Goal: Task Accomplishment & Management: Use online tool/utility

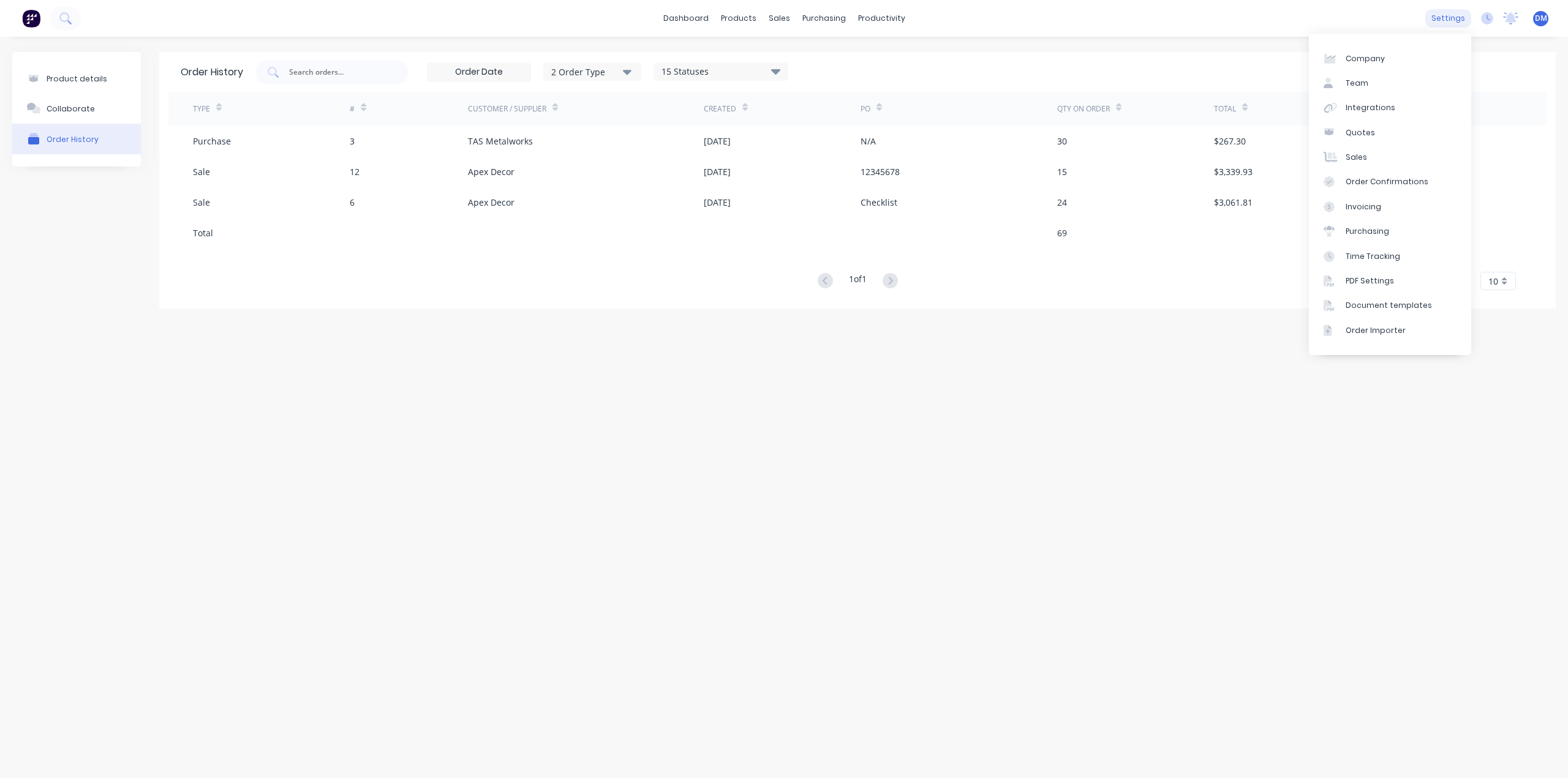
click at [1455, 16] on div "settings" at bounding box center [1448, 18] width 46 height 18
click at [1378, 63] on div "Company" at bounding box center [1365, 59] width 39 height 11
select select "AU"
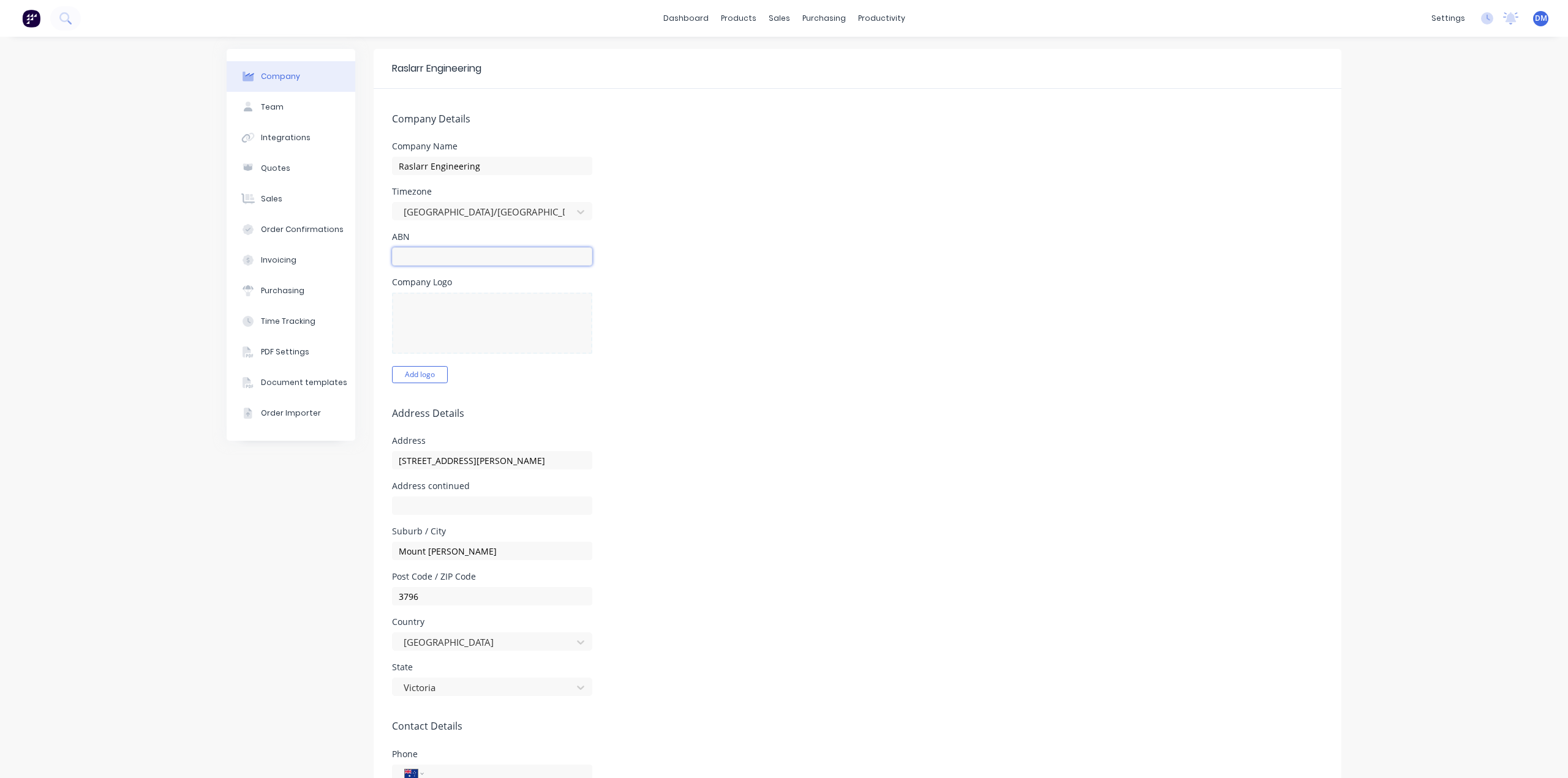
click at [566, 260] on input "text" at bounding box center [492, 257] width 201 height 18
type input "55627124261"
click at [414, 375] on button "Add logo" at bounding box center [419, 374] width 55 height 17
click at [427, 375] on button "Change logo" at bounding box center [426, 374] width 69 height 17
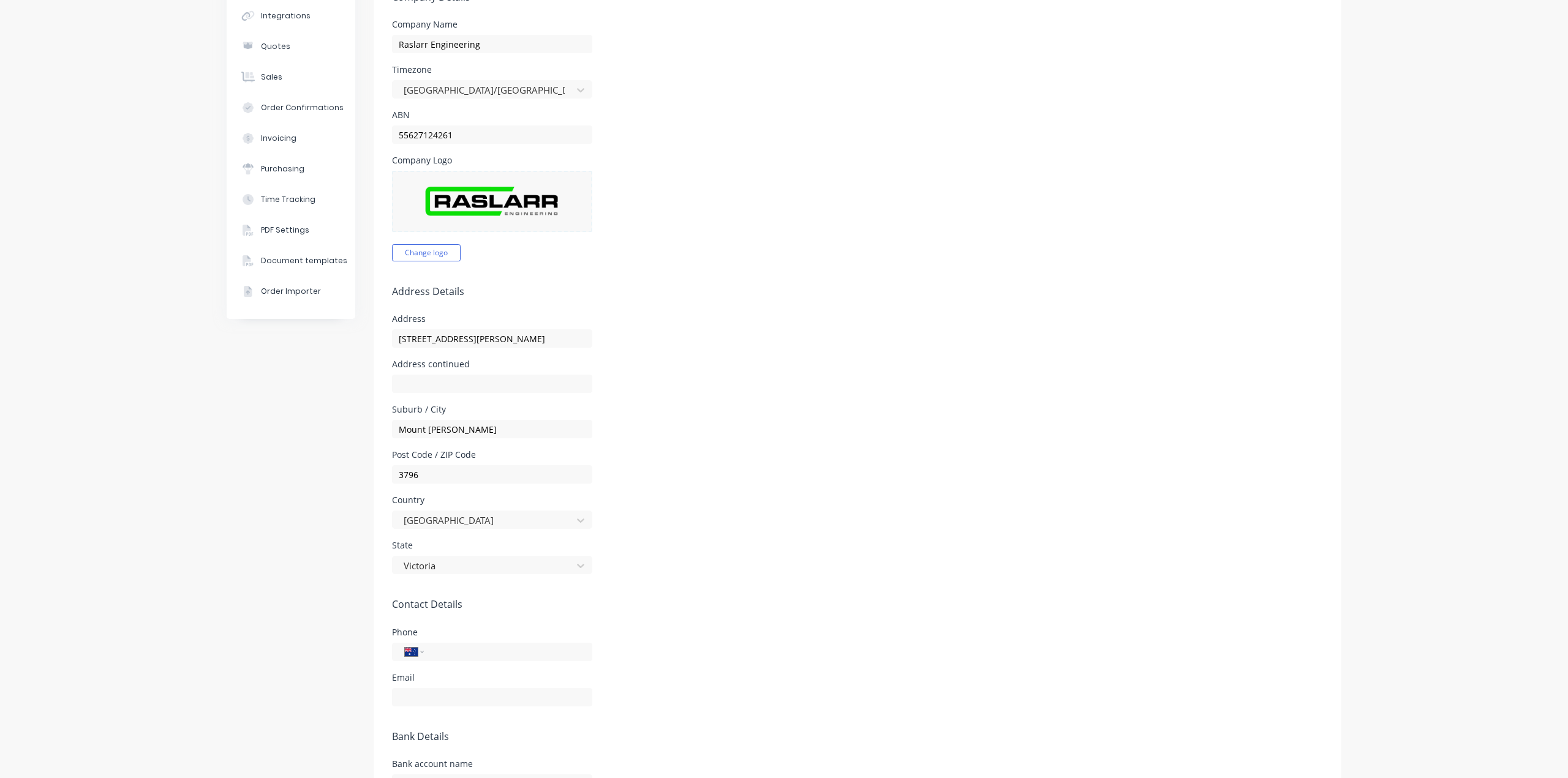
scroll to position [123, 0]
click at [490, 333] on input "[STREET_ADDRESS][PERSON_NAME]" at bounding box center [492, 338] width 201 height 18
type input "[STREET_ADDRESS]"
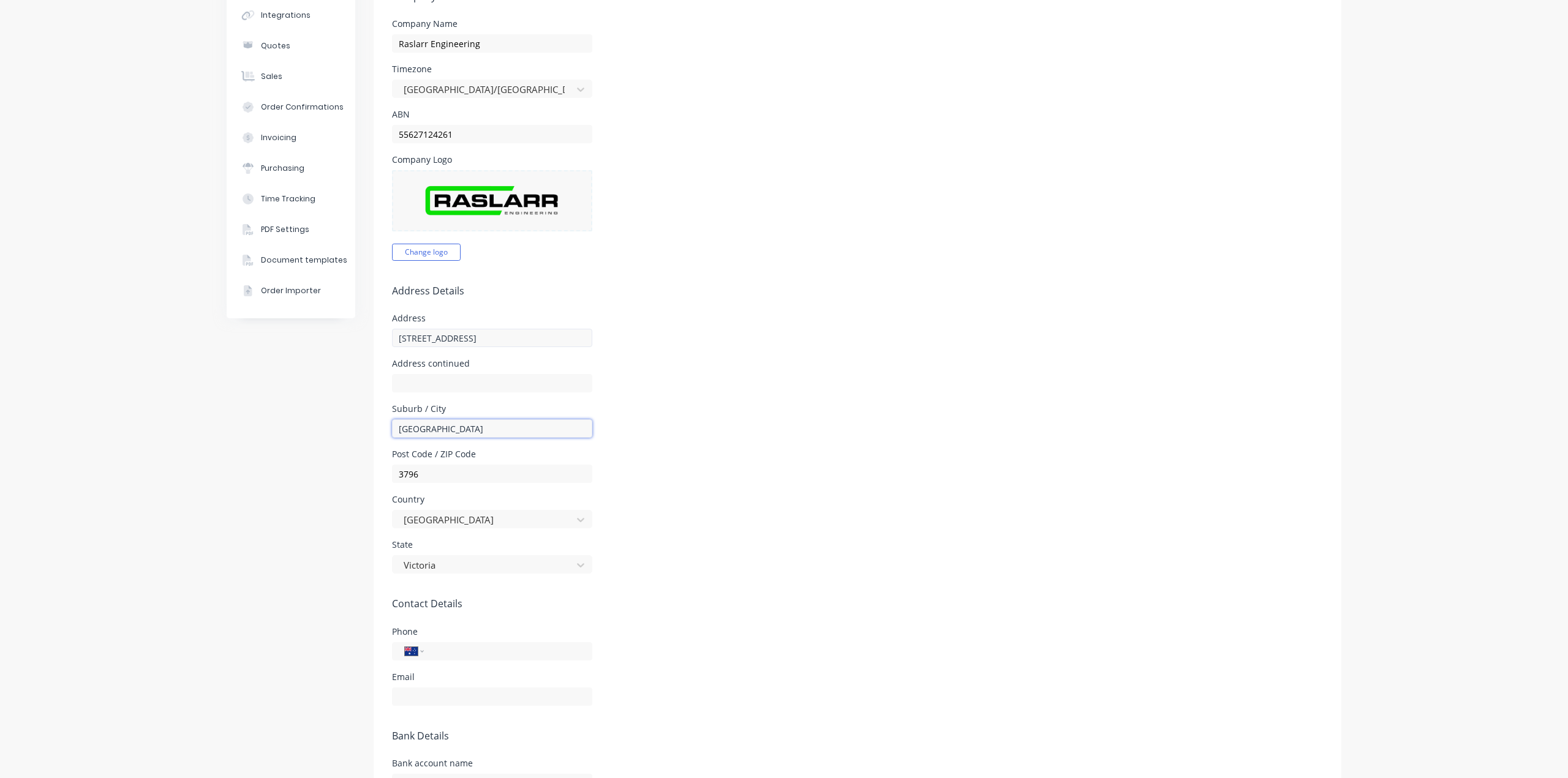
type input "[GEOGRAPHIC_DATA]"
type input "3140"
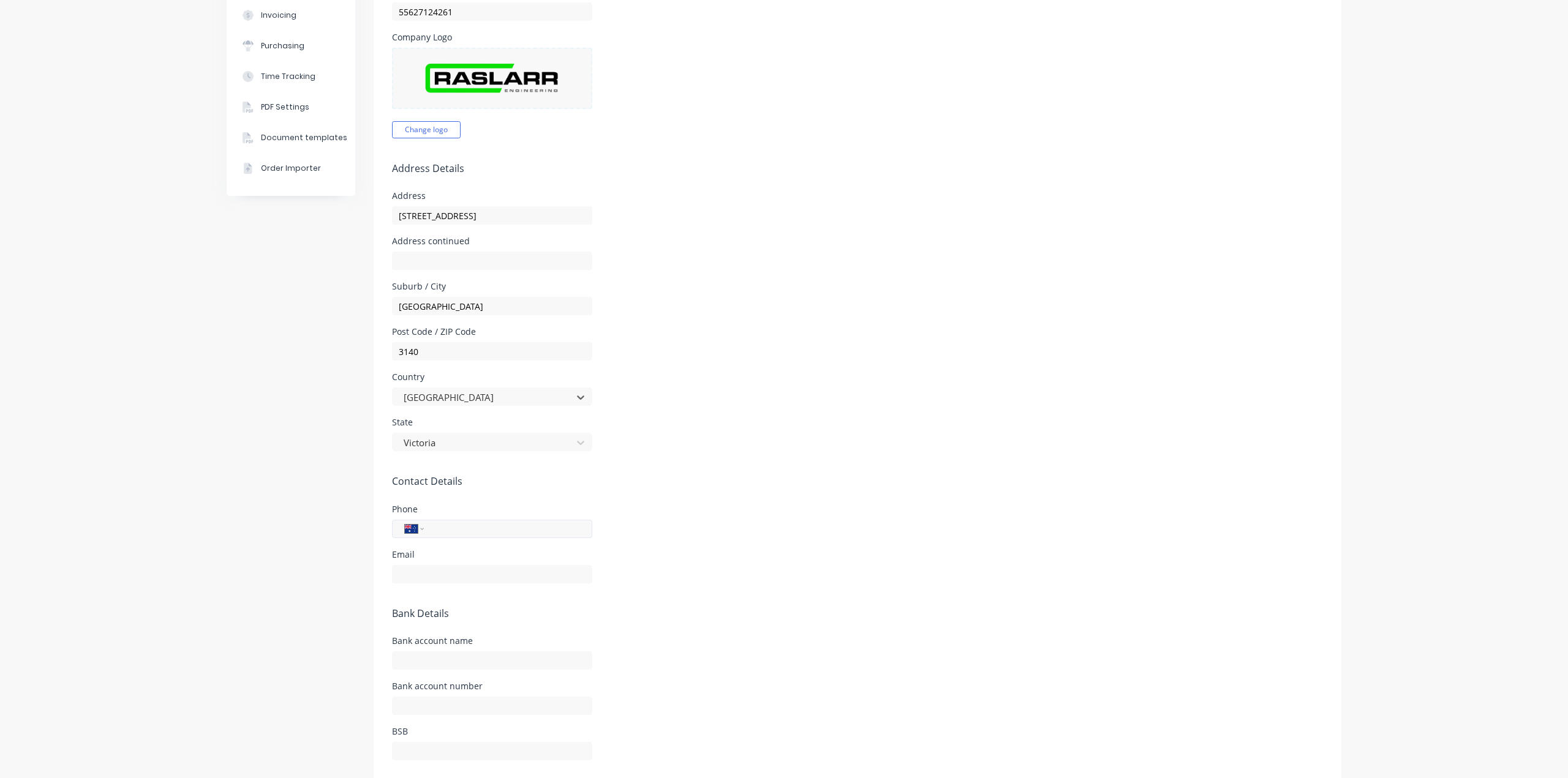
click at [524, 526] on input "tel" at bounding box center [506, 528] width 147 height 14
type input "[PHONE_NUMBER]"
click at [525, 571] on input "text" at bounding box center [492, 574] width 201 height 18
type input "[EMAIL_ADDRESS][DOMAIN_NAME]"
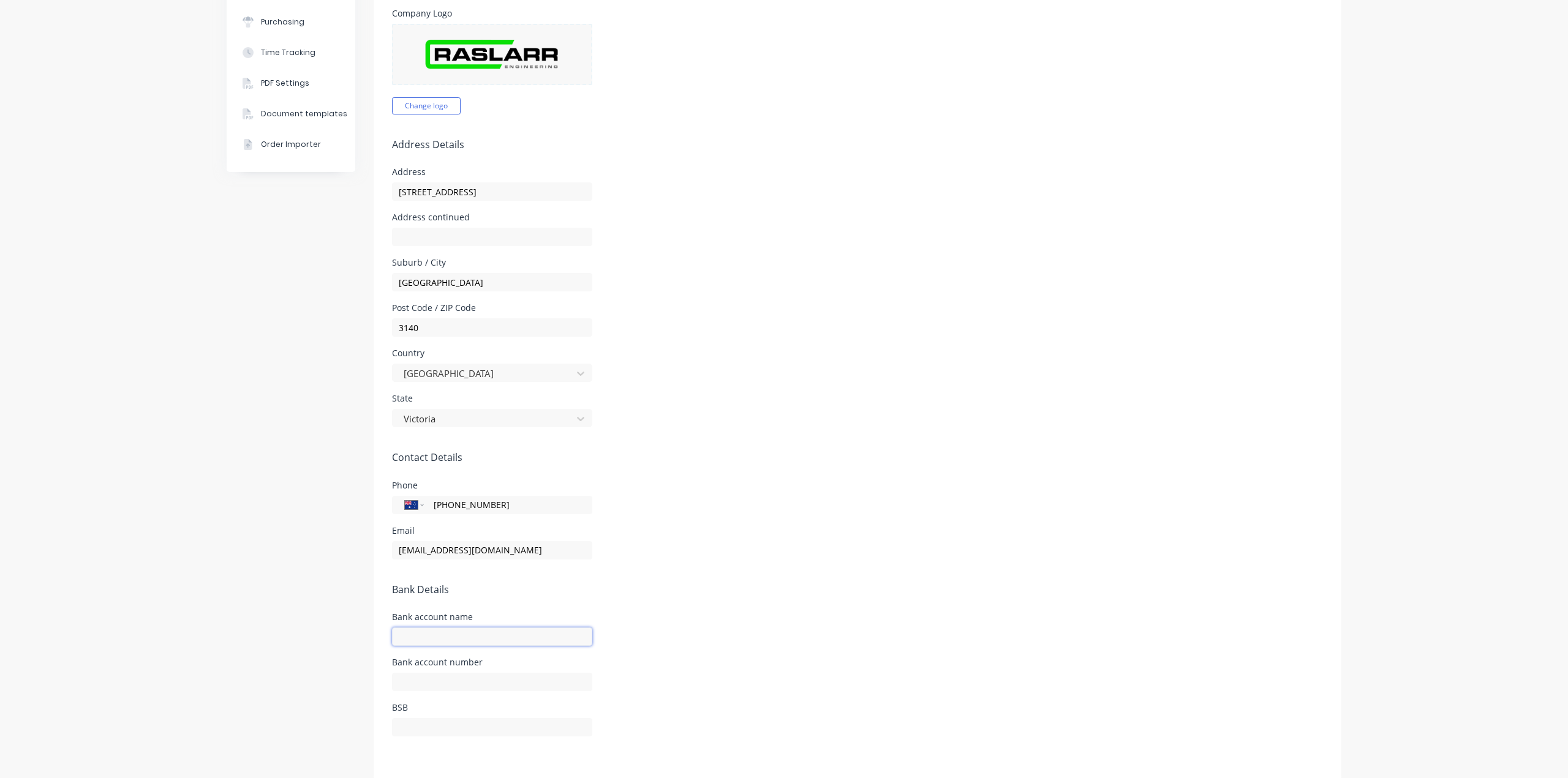
scroll to position [282, 0]
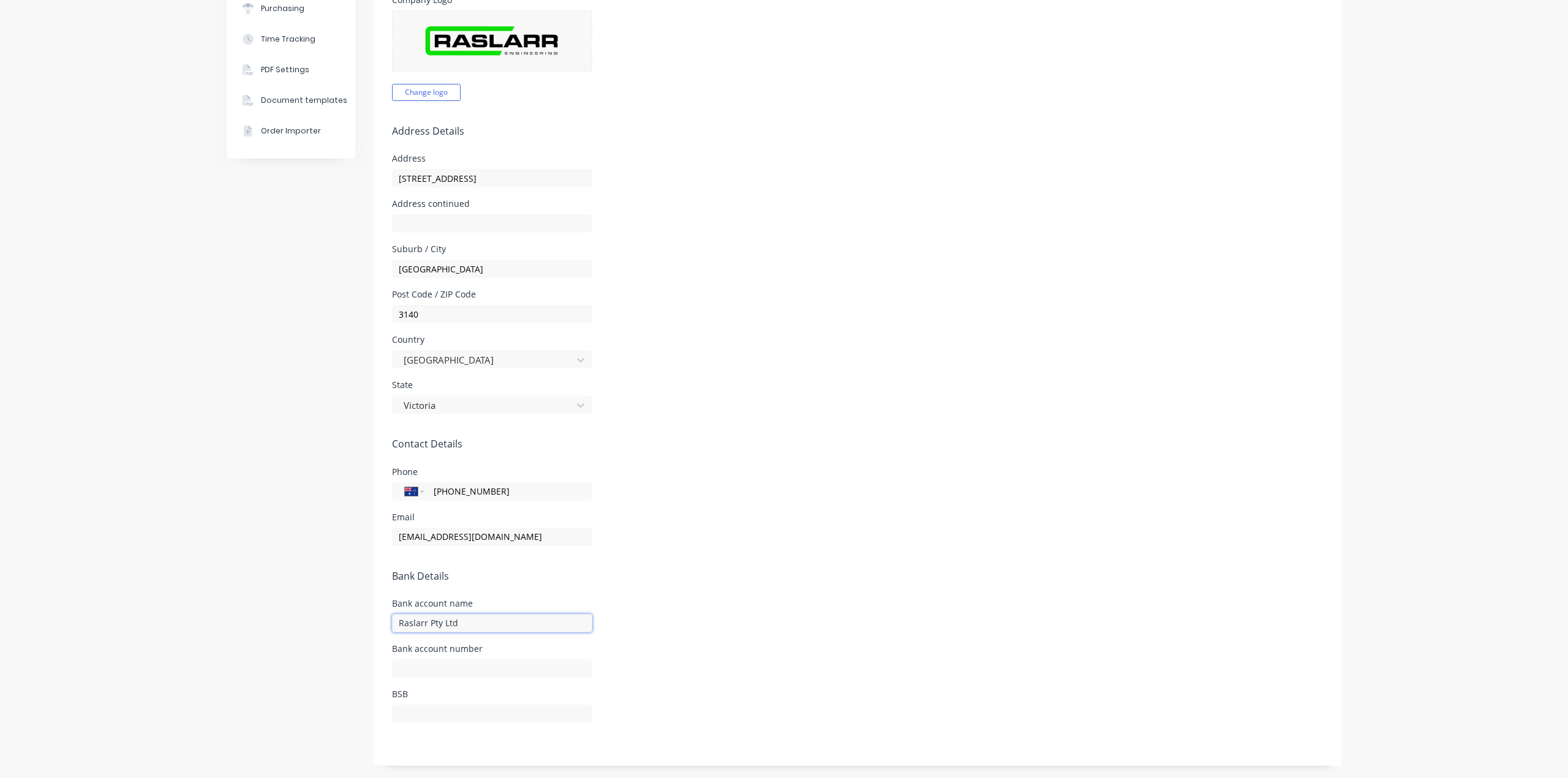
type input "Raslarr Pty Ltd"
type input "013736"
type input "416629785"
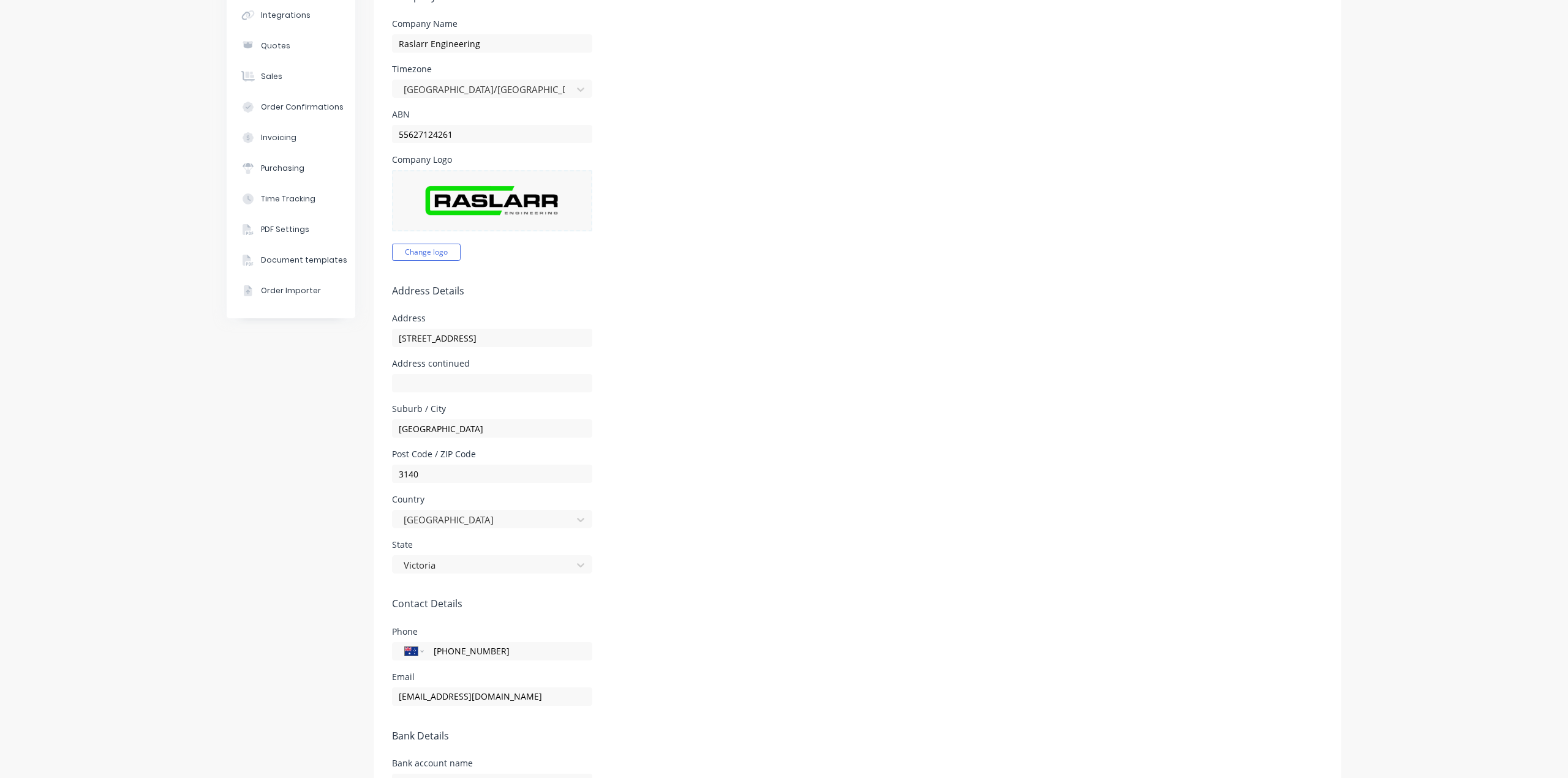
scroll to position [0, 0]
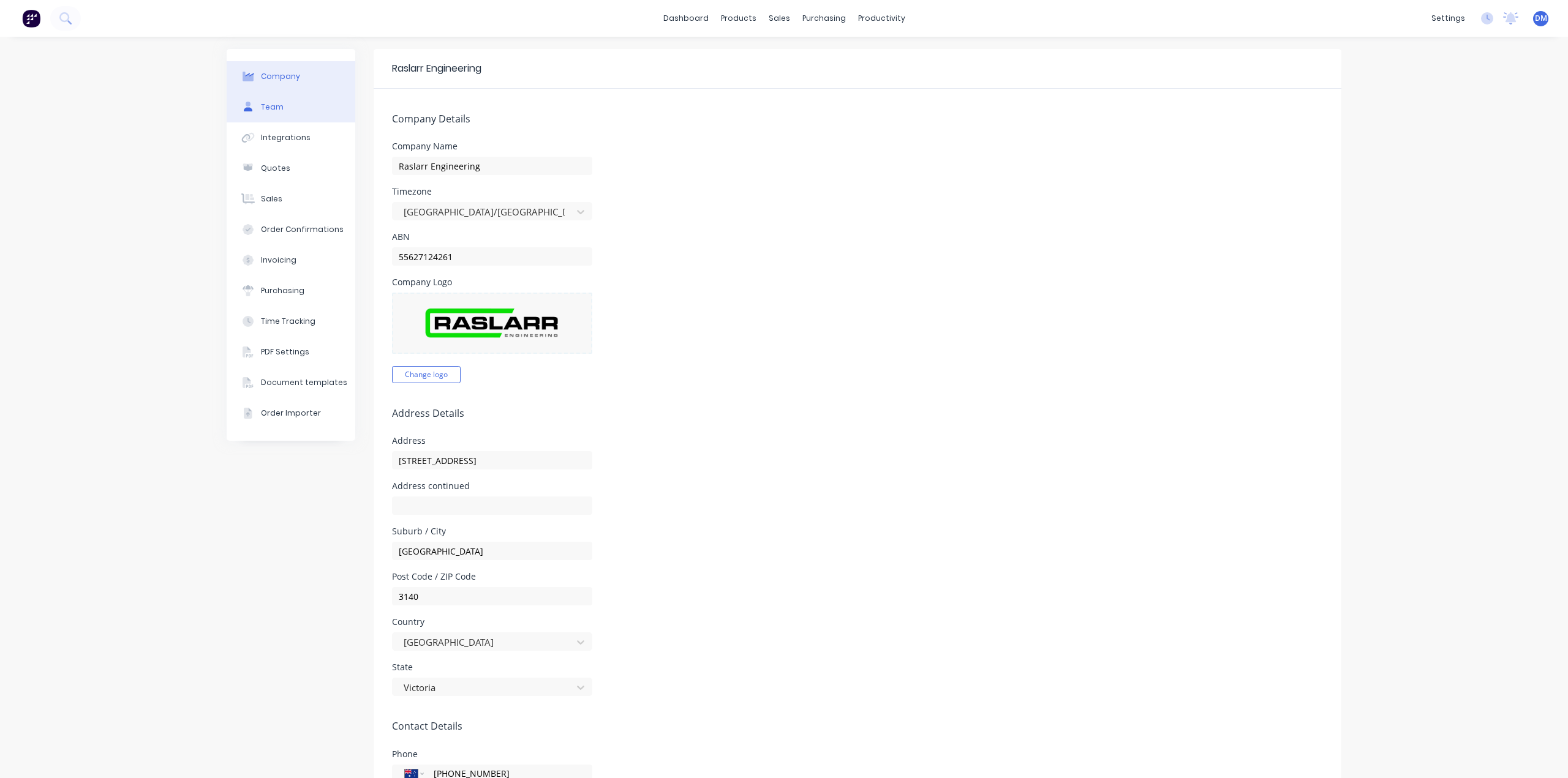
click at [292, 108] on button "Team" at bounding box center [290, 107] width 128 height 31
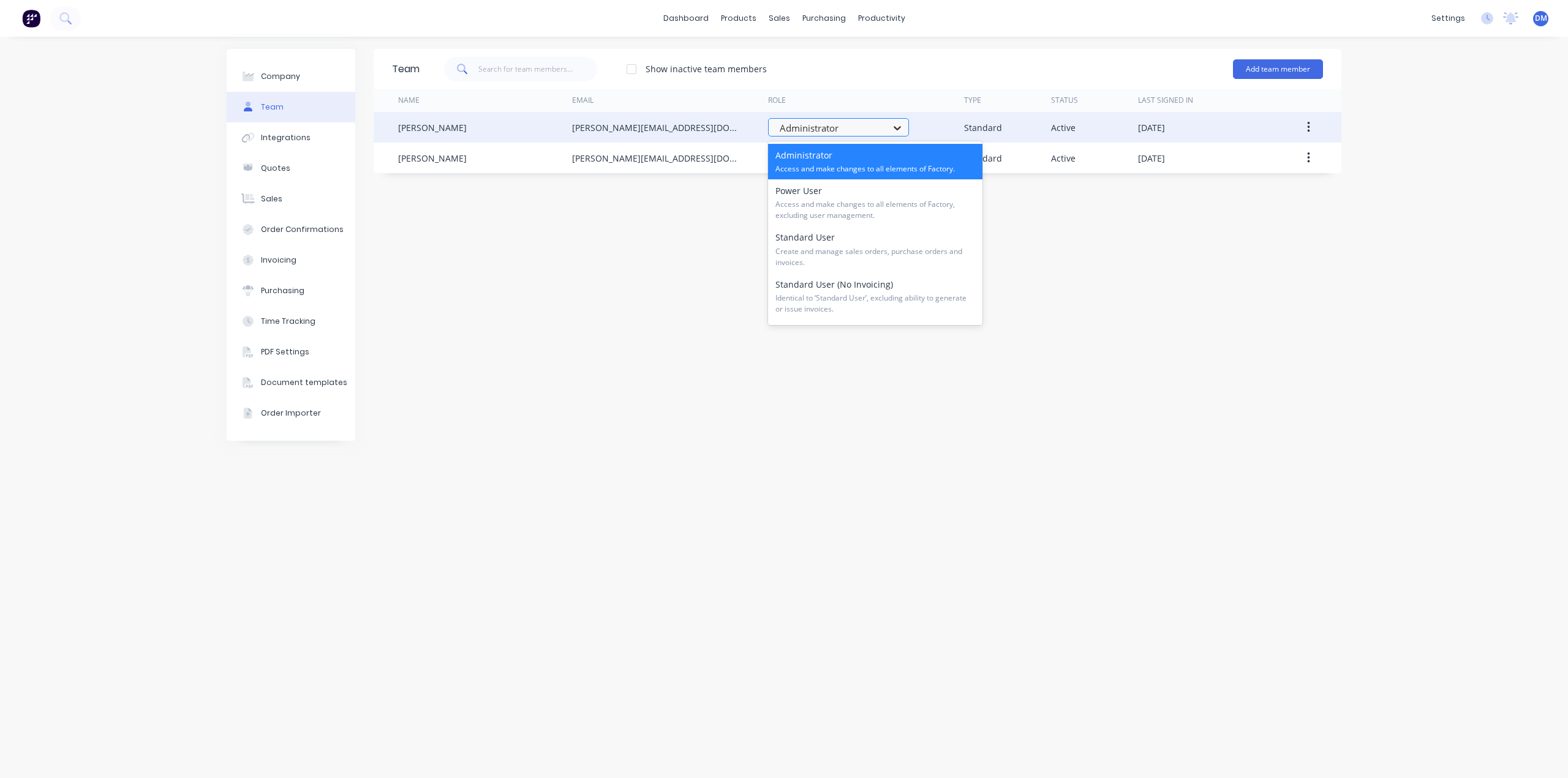
click at [898, 131] on icon at bounding box center [897, 128] width 12 height 12
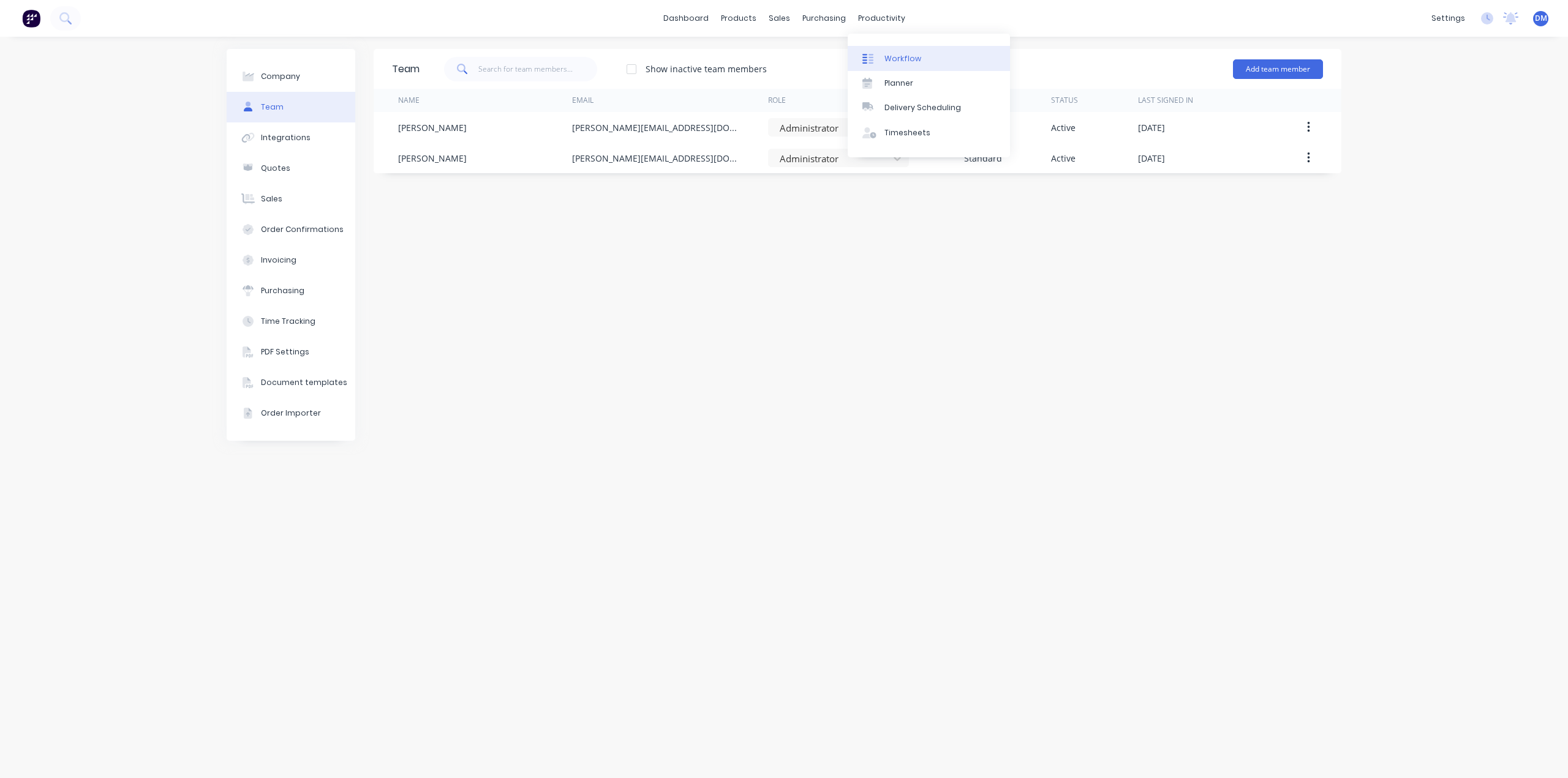
click at [900, 59] on div "Workflow" at bounding box center [903, 59] width 36 height 11
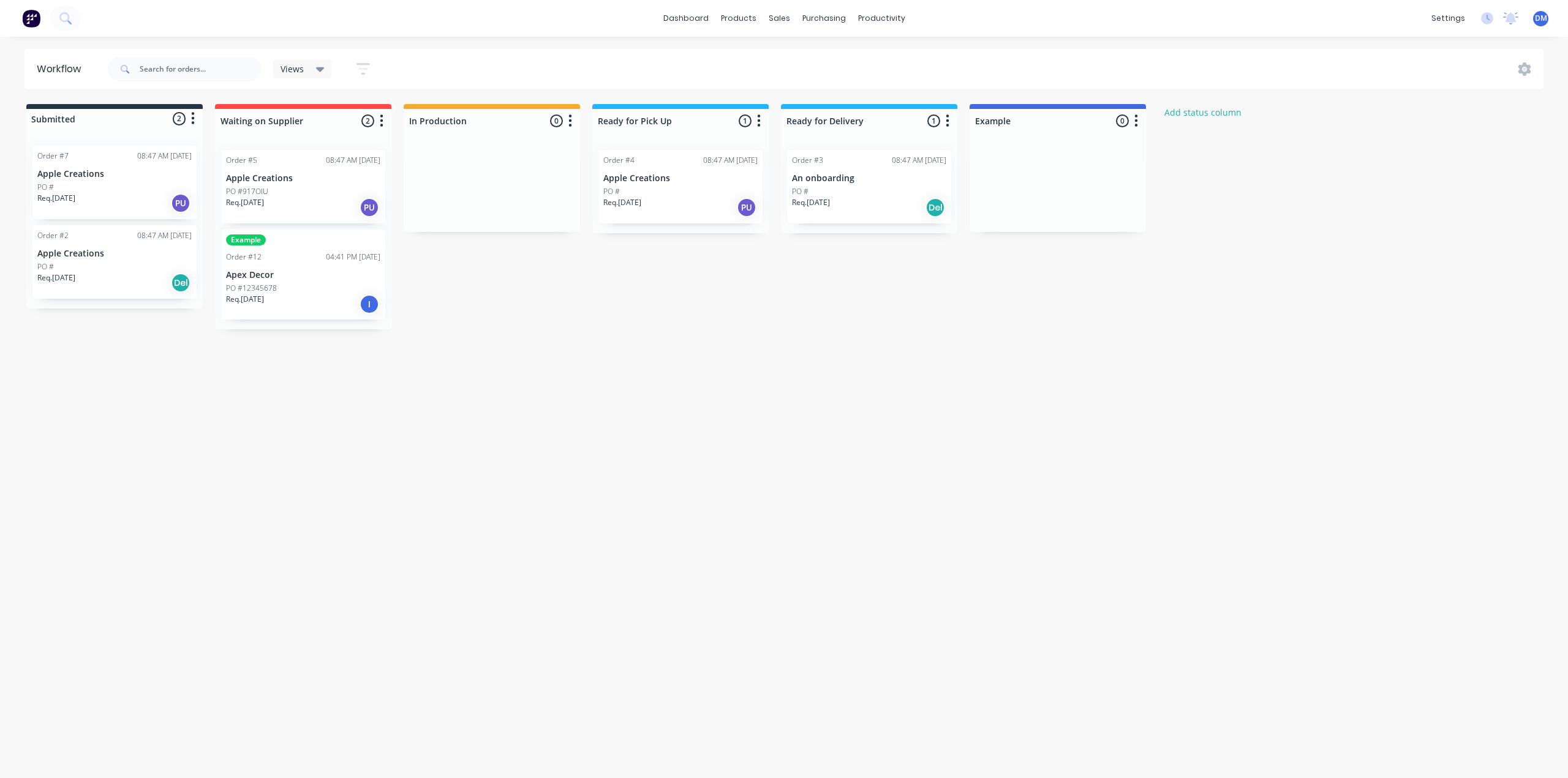
click at [87, 117] on div at bounding box center [115, 118] width 177 height 20
click at [191, 116] on icon "button" at bounding box center [193, 118] width 4 height 15
click at [695, 394] on div "Workflow Views Save new view None (Default) edit Show/Hide statuses Show line i…" at bounding box center [784, 401] width 1568 height 704
click at [313, 121] on div at bounding box center [304, 121] width 177 height 24
click at [313, 121] on input "Waiting on Supplier" at bounding box center [281, 121] width 121 height 13
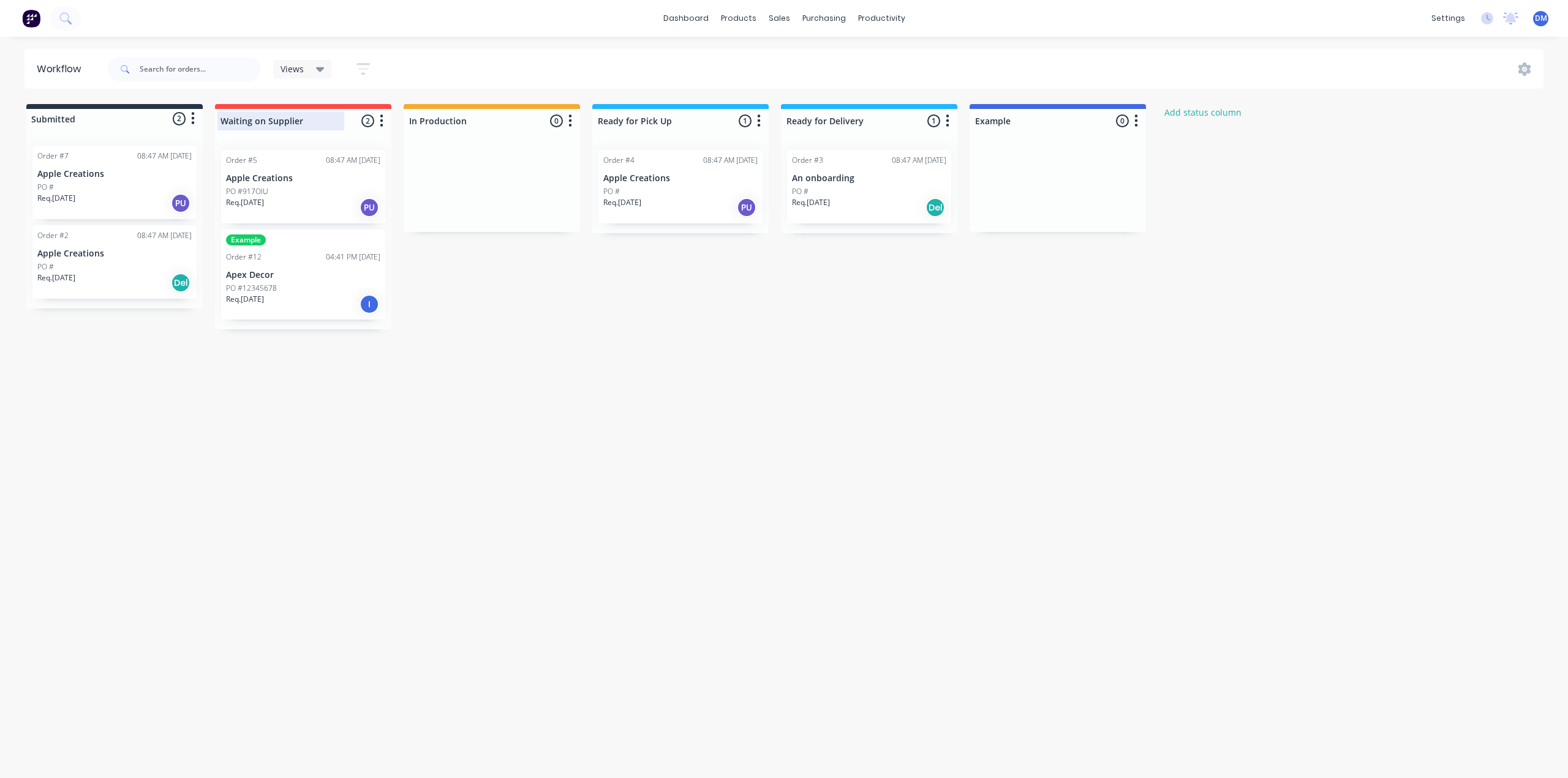
click at [313, 121] on input "Waiting on Supplier" at bounding box center [281, 121] width 121 height 13
type input "Waiting on Manufacturing Date"
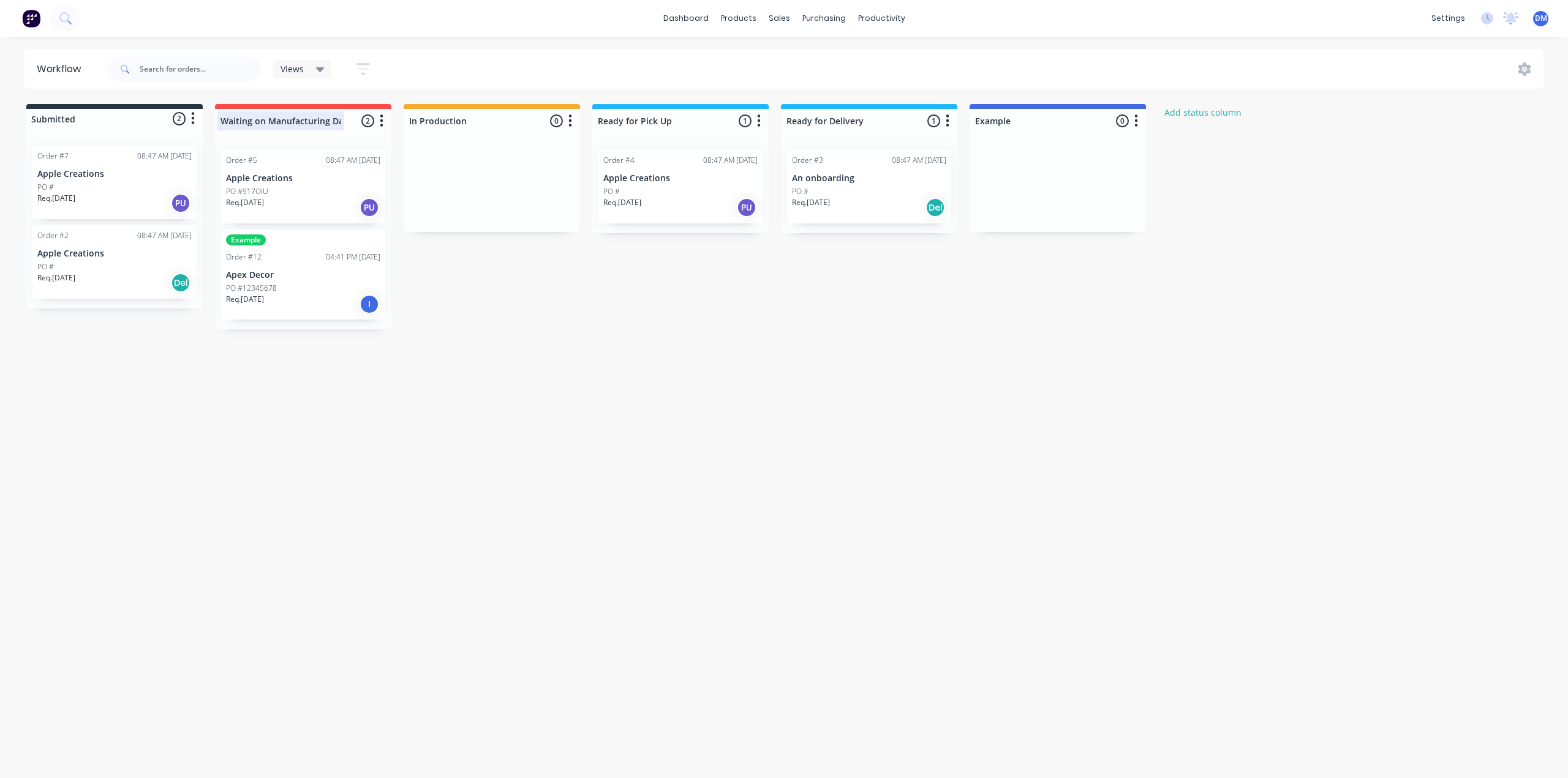
click at [307, 121] on div at bounding box center [304, 121] width 177 height 24
click at [299, 119] on input "Waiting on Manufacturing Date" at bounding box center [281, 121] width 121 height 13
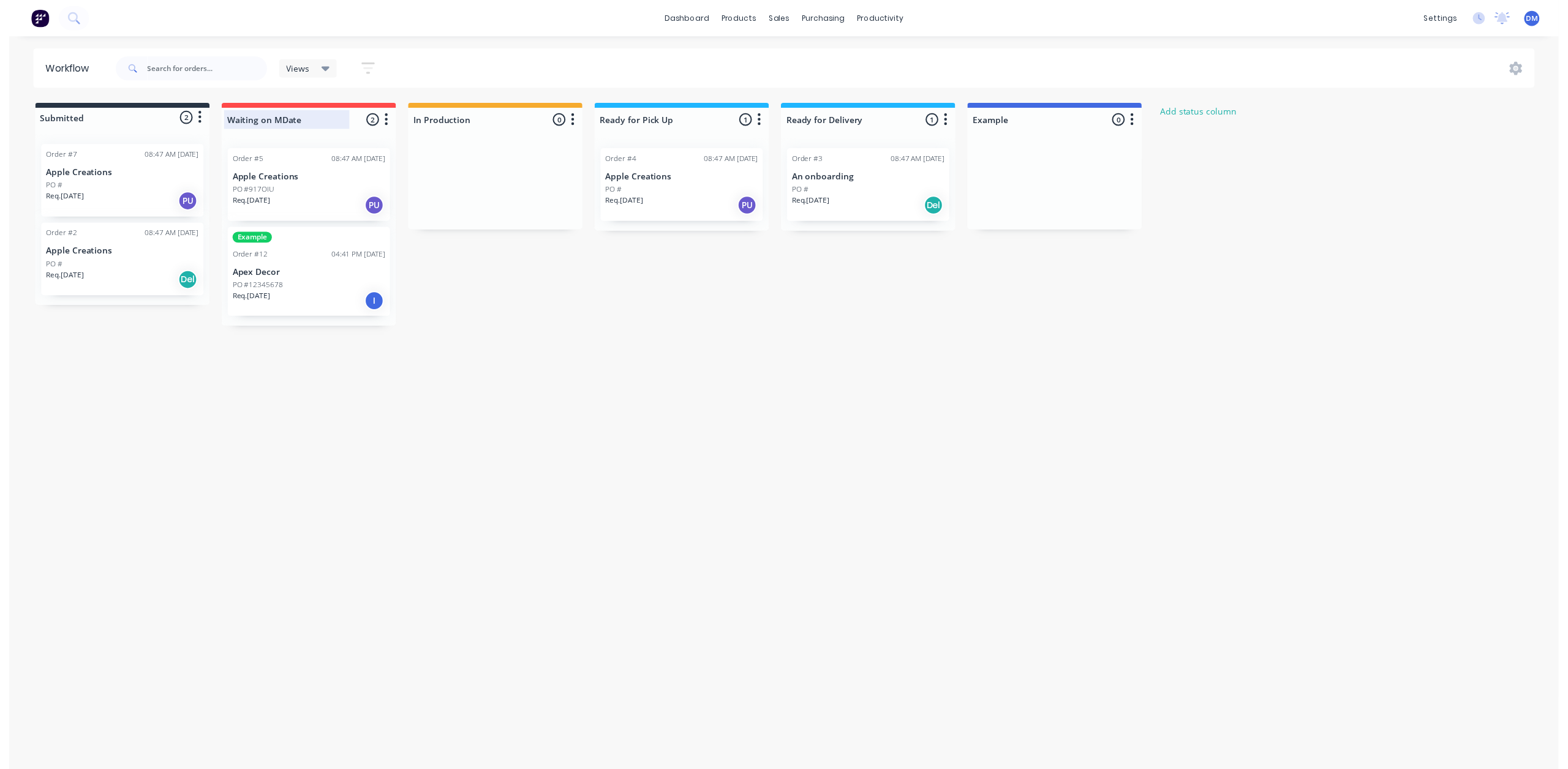
scroll to position [0, 0]
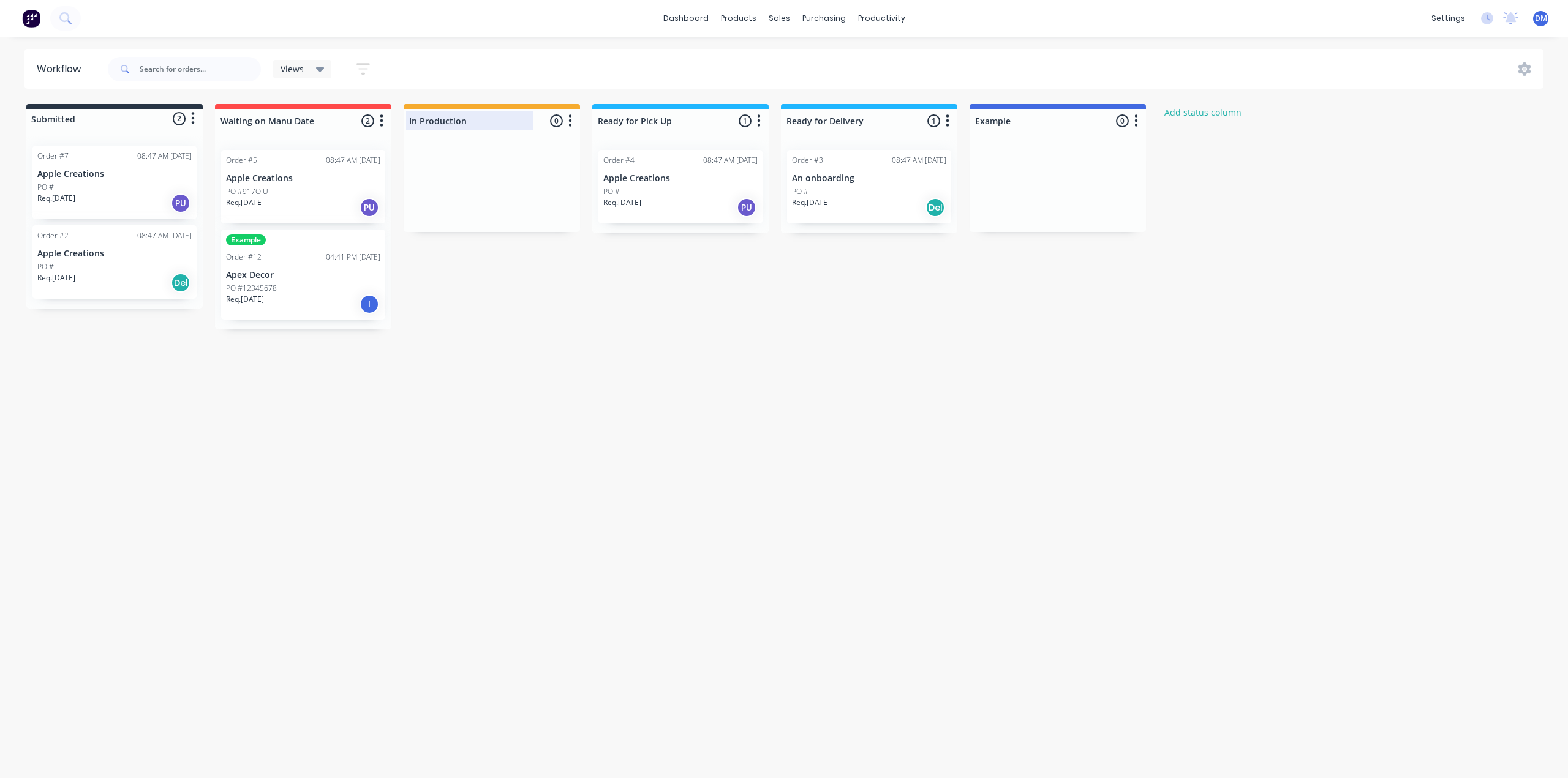
type input "Waiting on Manu Date"
click at [467, 119] on div at bounding box center [492, 121] width 177 height 24
type input "In Production - RB"
click at [574, 116] on button "button" at bounding box center [570, 121] width 15 height 15
click at [537, 144] on button "Status colour" at bounding box center [516, 147] width 123 height 20
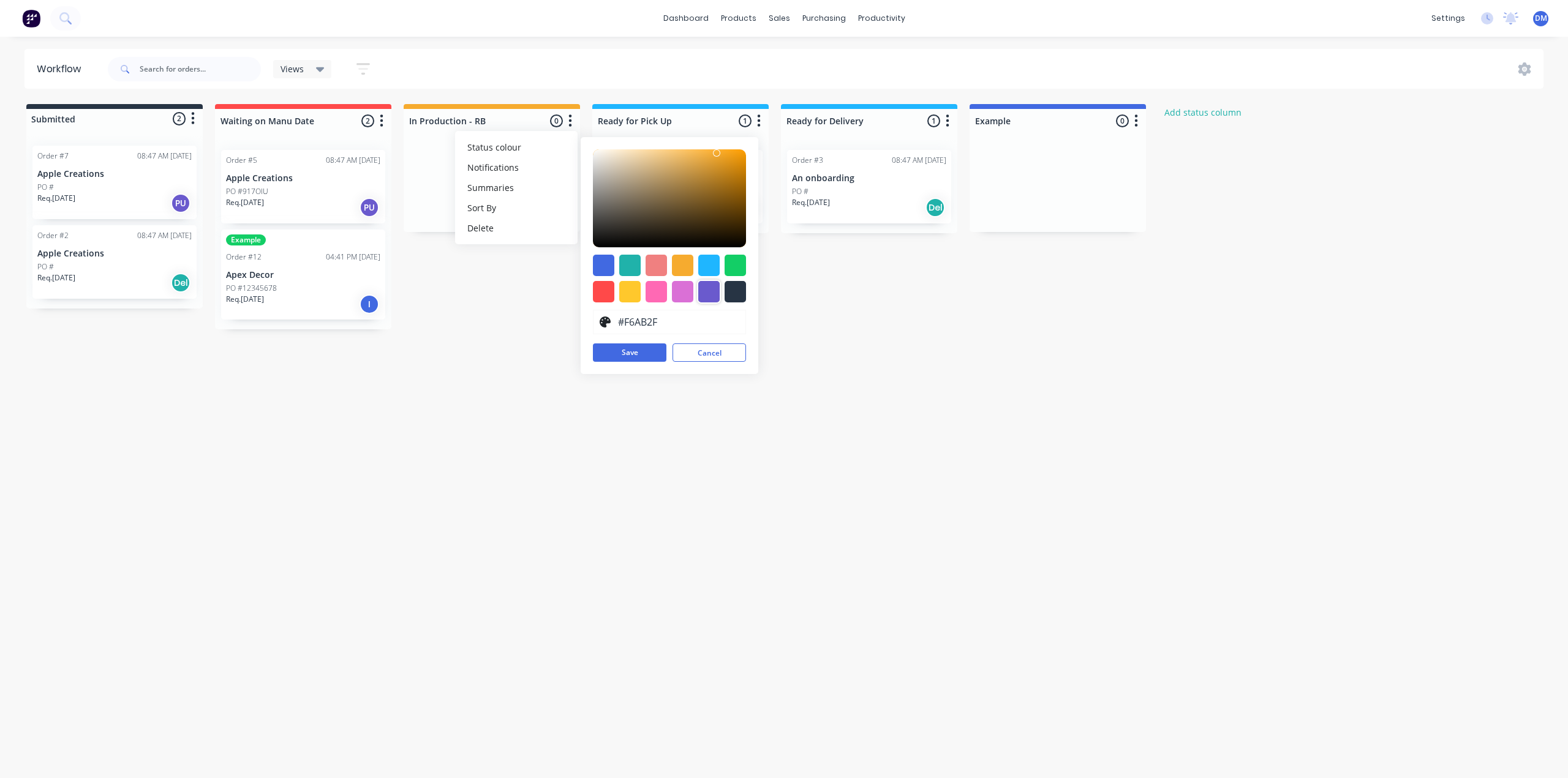
click at [712, 296] on div at bounding box center [709, 292] width 22 height 22
type input "#6A5ACD"
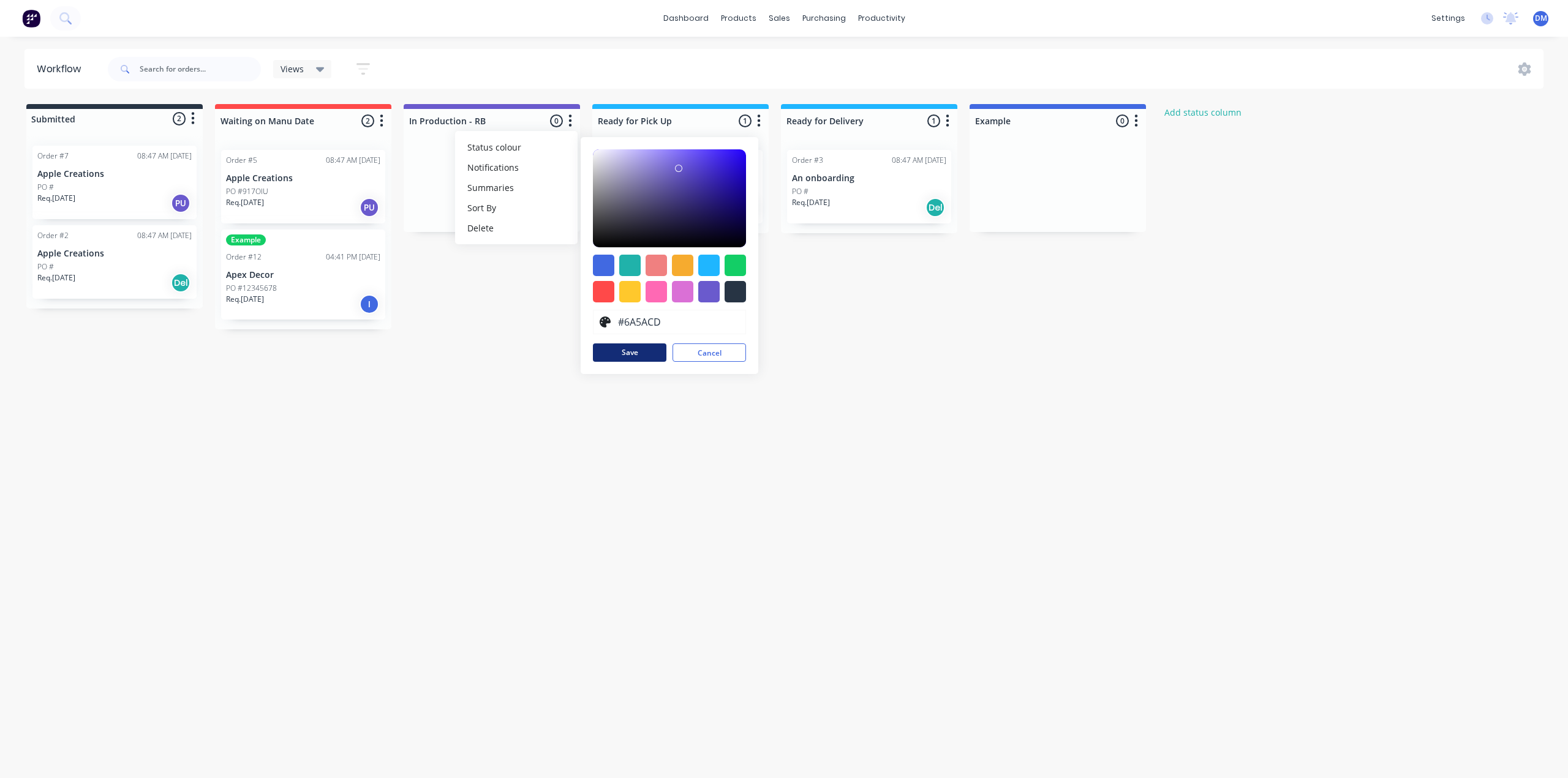
click at [654, 354] on button "Save" at bounding box center [629, 353] width 74 height 18
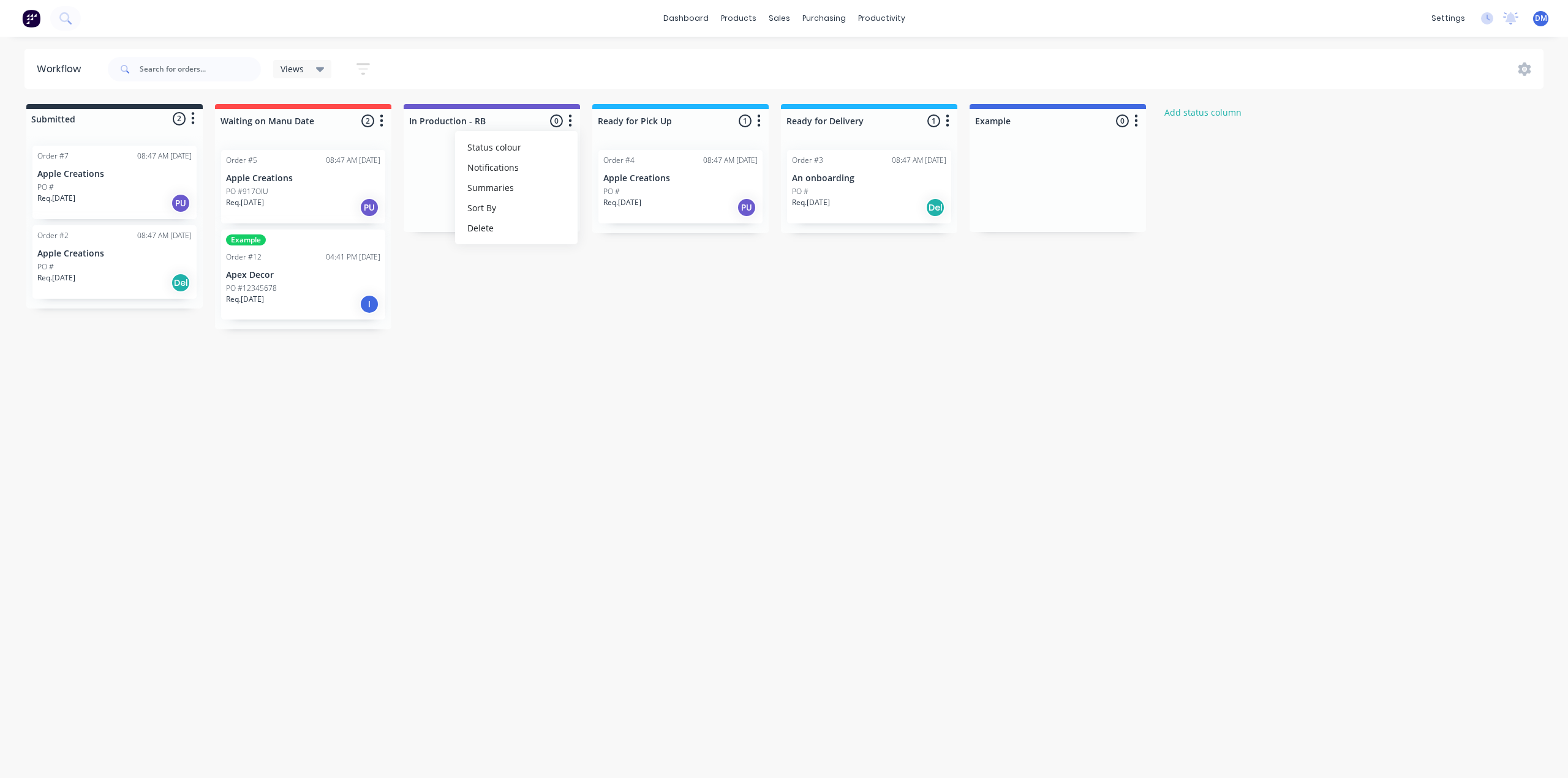
click at [533, 355] on div "Workflow Views Save new view None (Default) edit Show/Hide statuses Show line i…" at bounding box center [784, 401] width 1568 height 704
click at [383, 116] on icon "button" at bounding box center [381, 120] width 3 height 12
click at [316, 149] on span "Status colour" at bounding box center [305, 147] width 54 height 13
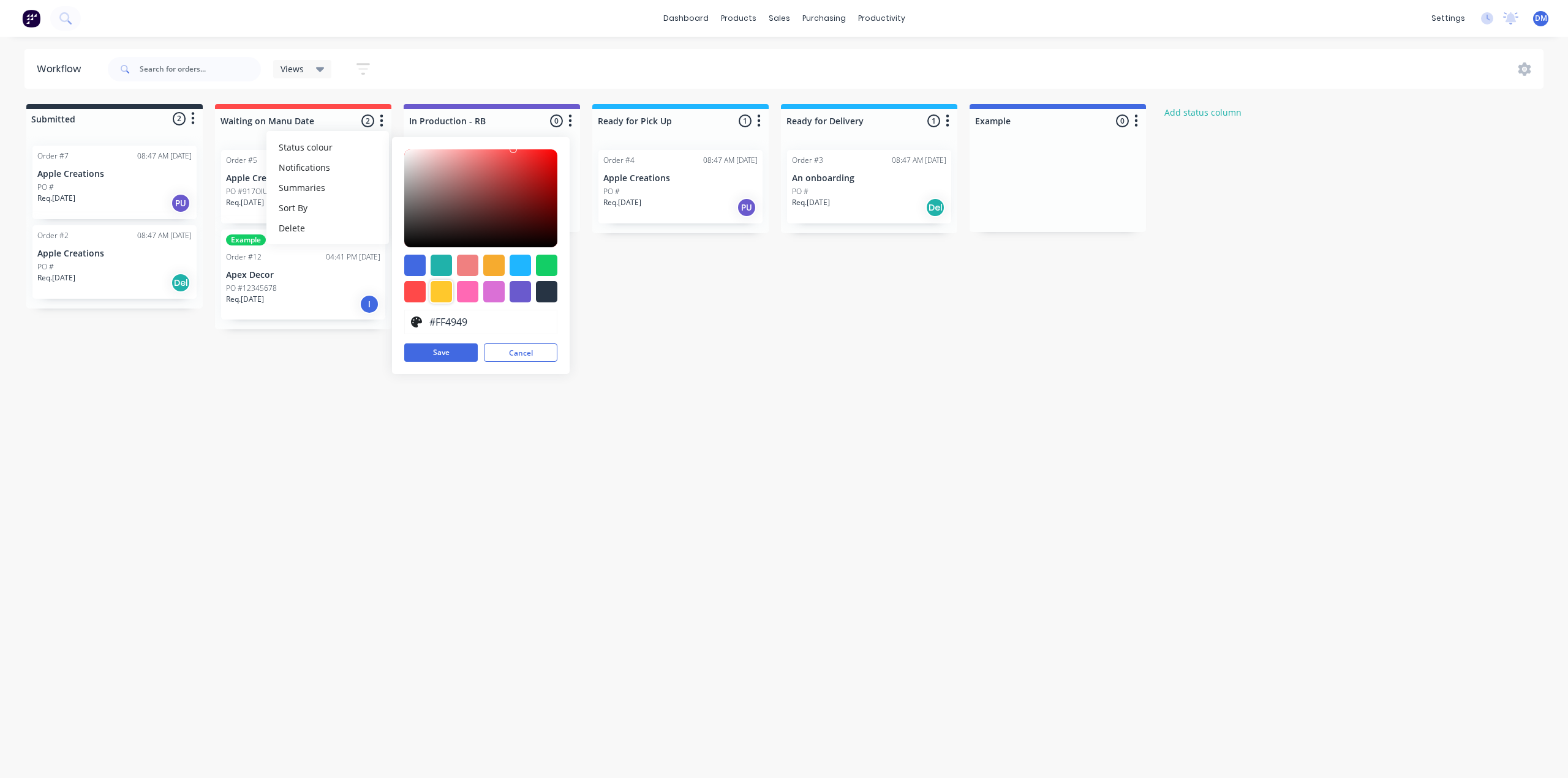
click at [442, 293] on div at bounding box center [441, 292] width 22 height 22
click at [542, 291] on div at bounding box center [546, 292] width 22 height 22
type input "#273444"
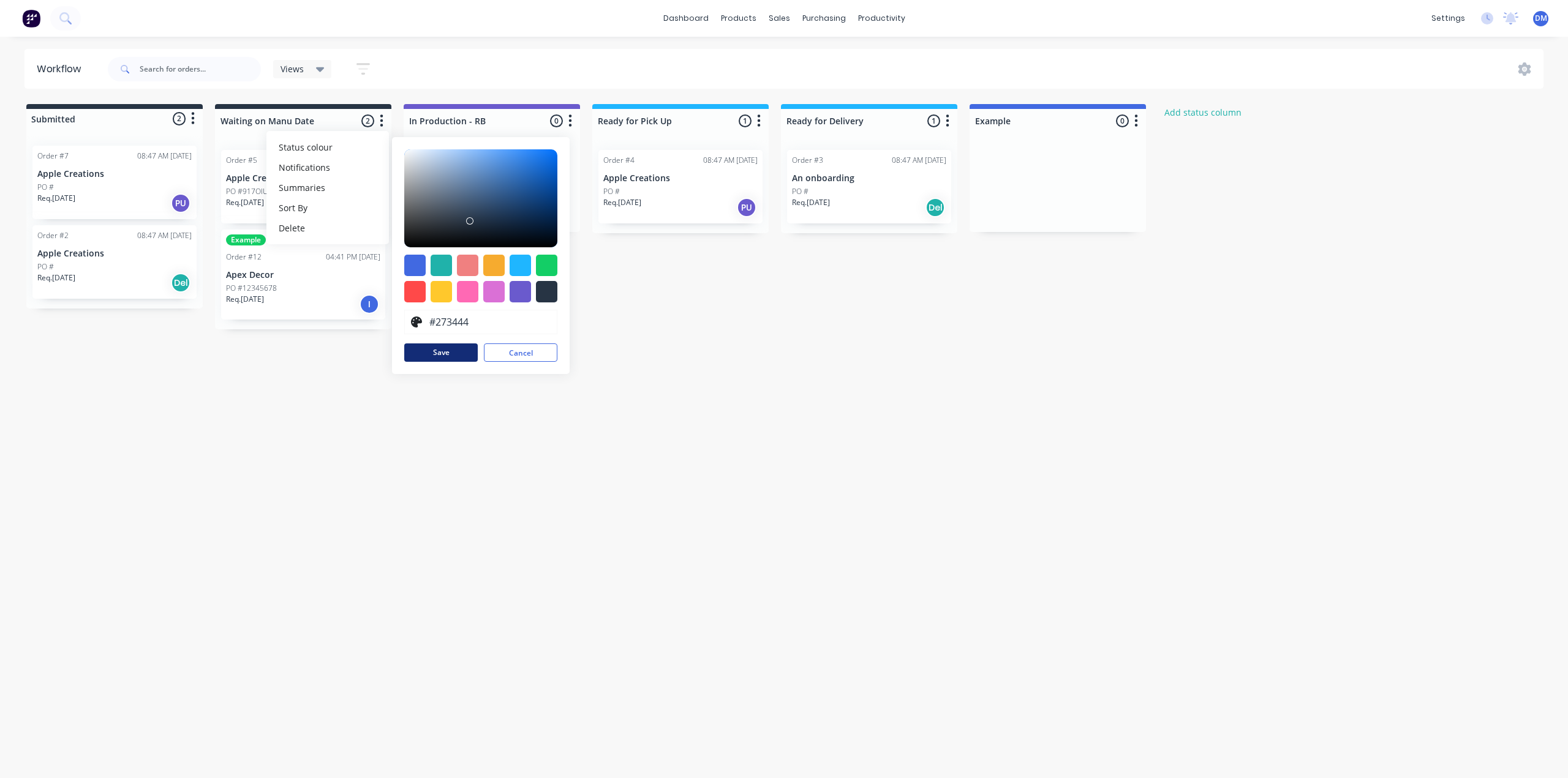
click at [441, 357] on button "Save" at bounding box center [440, 353] width 74 height 18
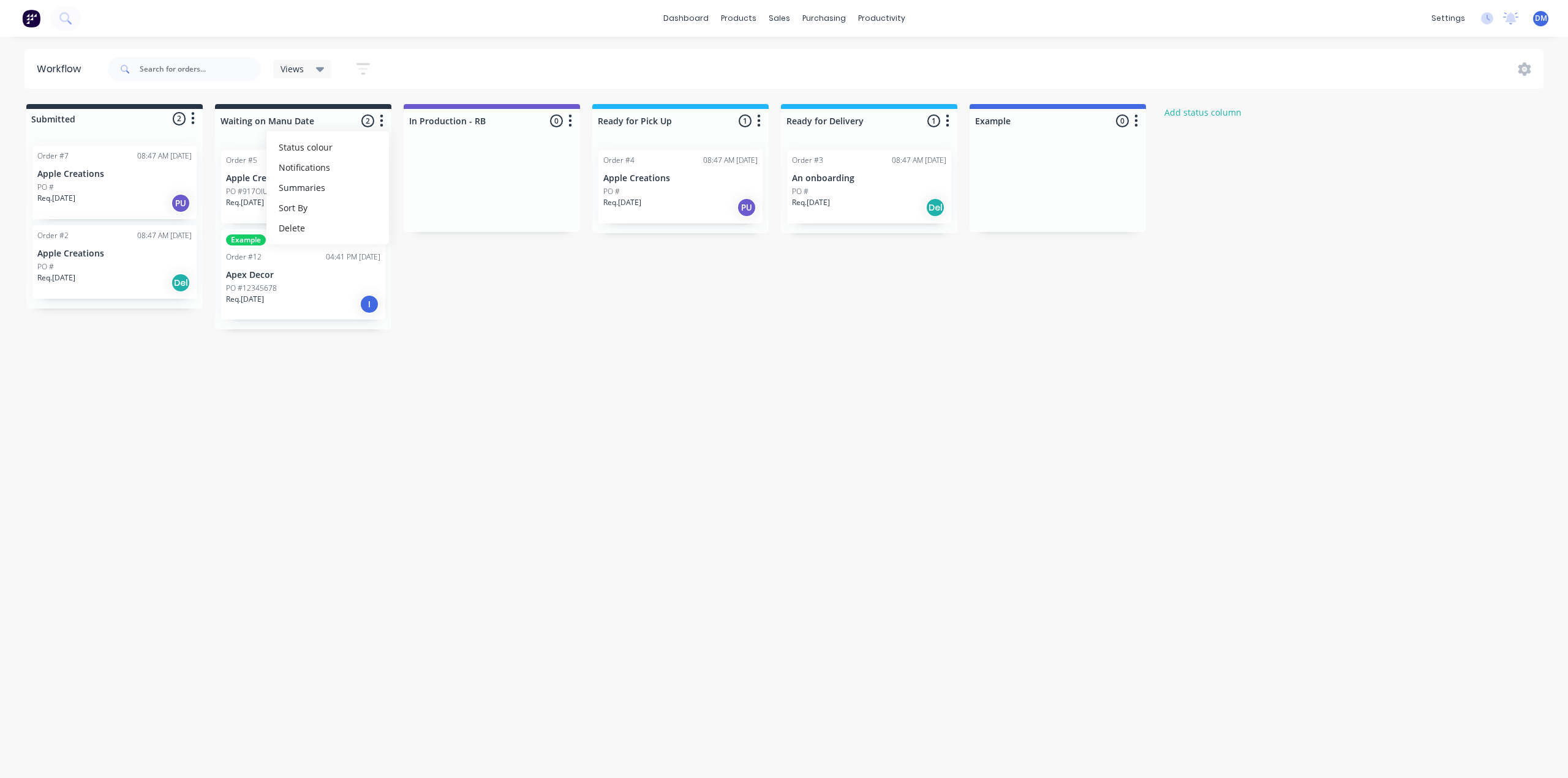
click at [629, 353] on div "Workflow Views Save new view None (Default) edit Show/Hide statuses Show line i…" at bounding box center [784, 401] width 1568 height 704
click at [1194, 114] on button "Add status column" at bounding box center [1203, 112] width 90 height 17
type input "In Production - Sheet BB"
click at [1183, 154] on button "Add" at bounding box center [1199, 149] width 67 height 20
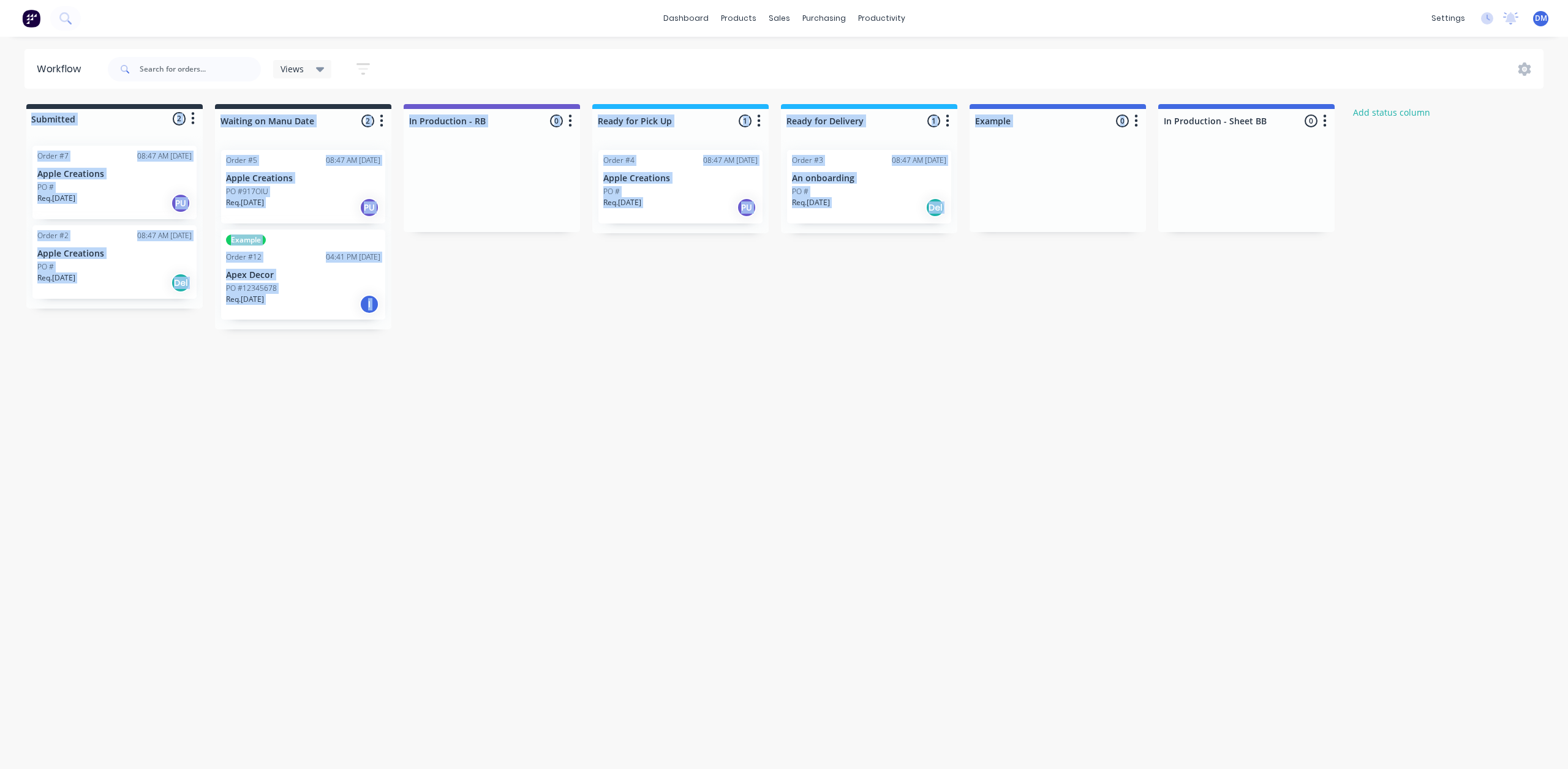
drag, startPoint x: 1251, startPoint y: 105, endPoint x: 782, endPoint y: 104, distance: 469.0
click at [782, 104] on div "Workflow Views Save new view None (Default) edit Show/Hide statuses Show line i…" at bounding box center [784, 397] width 1568 height 695
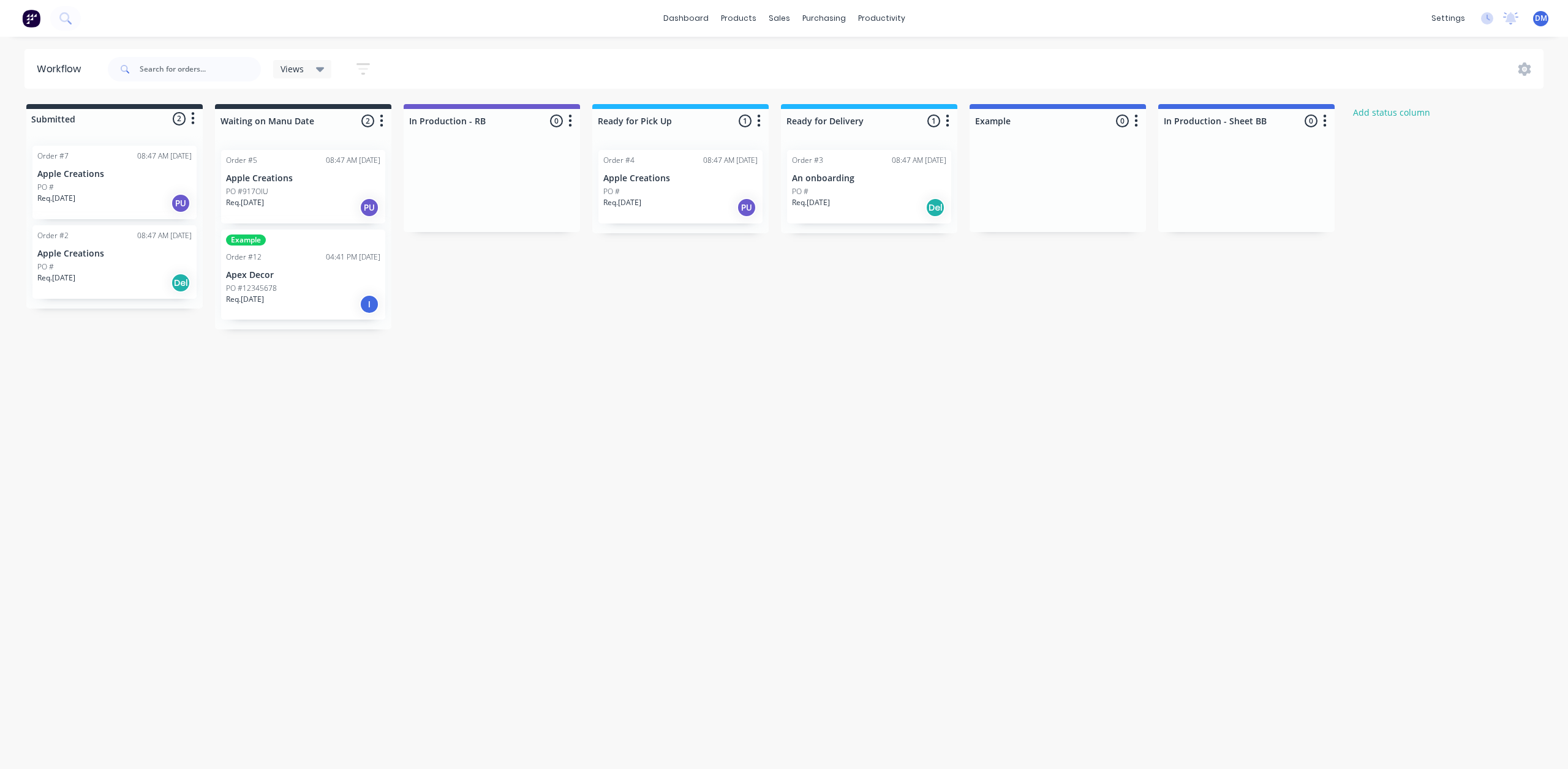
drag, startPoint x: 1282, startPoint y: 275, endPoint x: 1332, endPoint y: 150, distance: 134.6
click at [1285, 273] on div "Submitted 2 Status colour #273444 hex #273444 Save Cancel Summaries Total order…" at bounding box center [834, 216] width 1687 height 225
drag, startPoint x: 1323, startPoint y: 128, endPoint x: 1271, endPoint y: 93, distance: 62.7
click at [1266, 182] on div "In Production - Sheet BB 0 Status colour #4169E1 hex #4169E1 Save Cancel Notifi…" at bounding box center [1247, 168] width 177 height 128
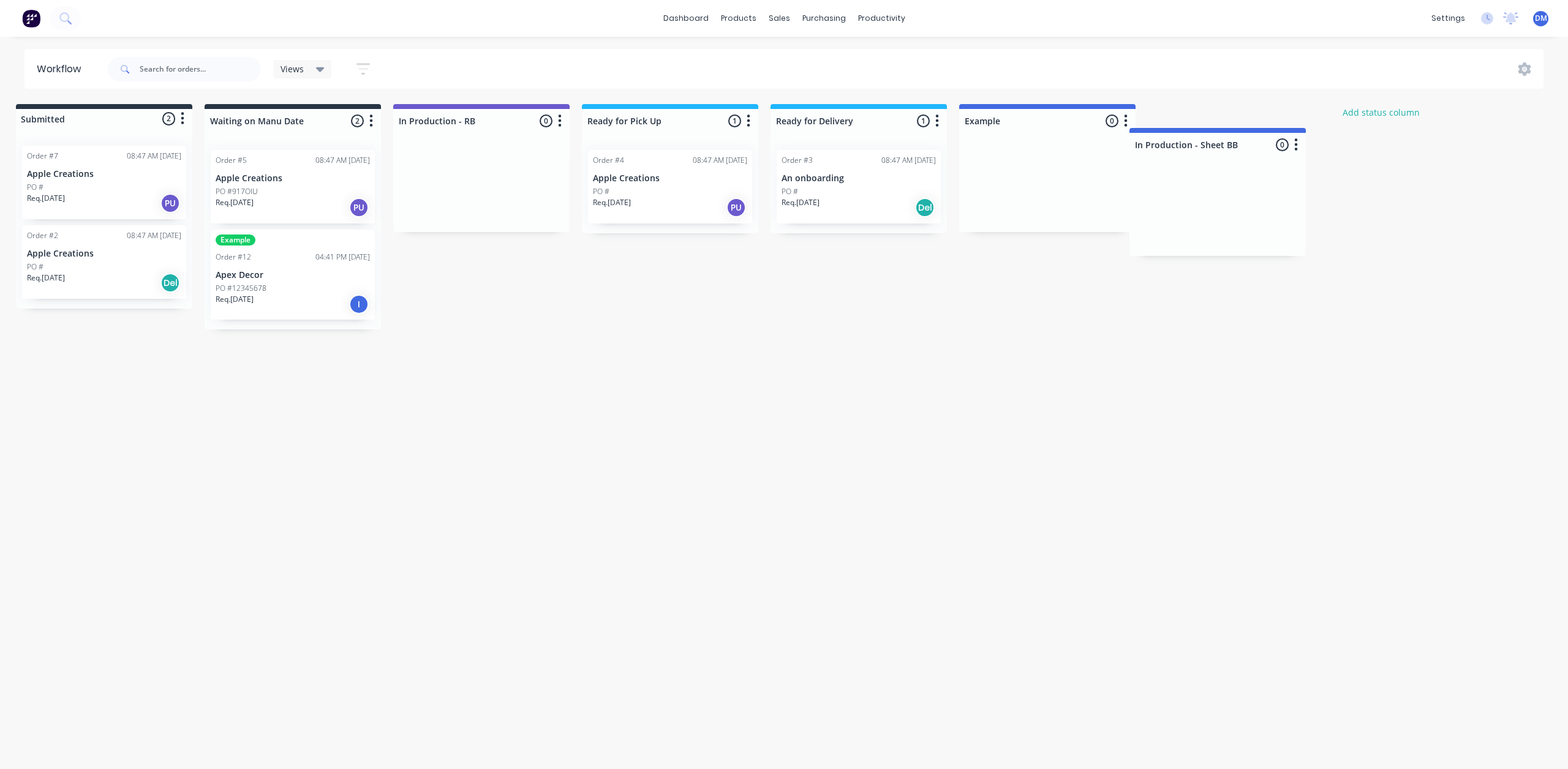
scroll to position [0, 12]
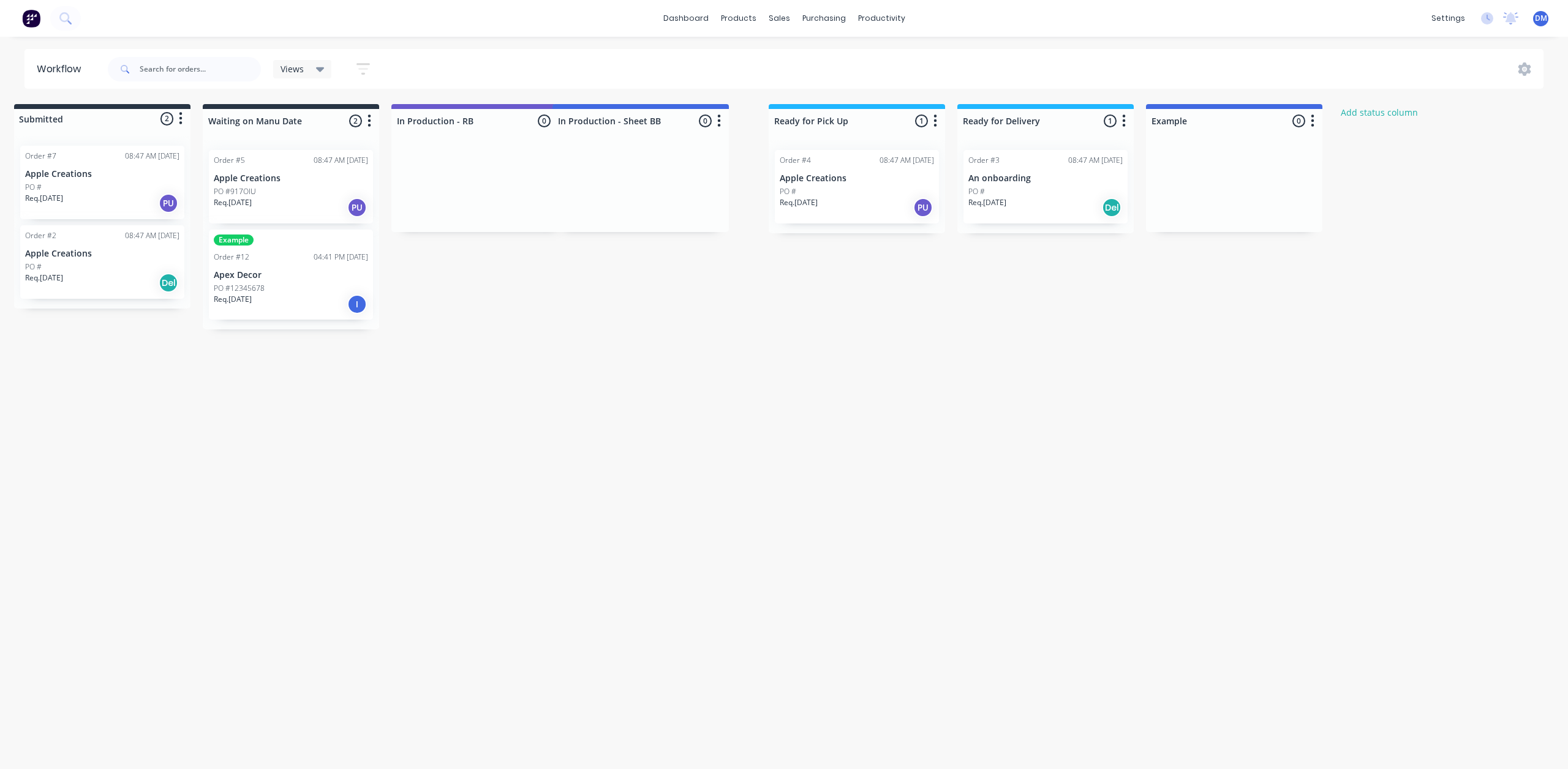
drag, startPoint x: 1285, startPoint y: 113, endPoint x: 684, endPoint y: 109, distance: 601.0
click at [684, 109] on div "Submitted 2 Status colour #273444 hex #273444 Save Cancel Summaries Total order…" at bounding box center [822, 216] width 1687 height 225
click at [748, 124] on icon "button" at bounding box center [746, 121] width 4 height 15
click at [705, 154] on button "Status colour" at bounding box center [693, 147] width 123 height 20
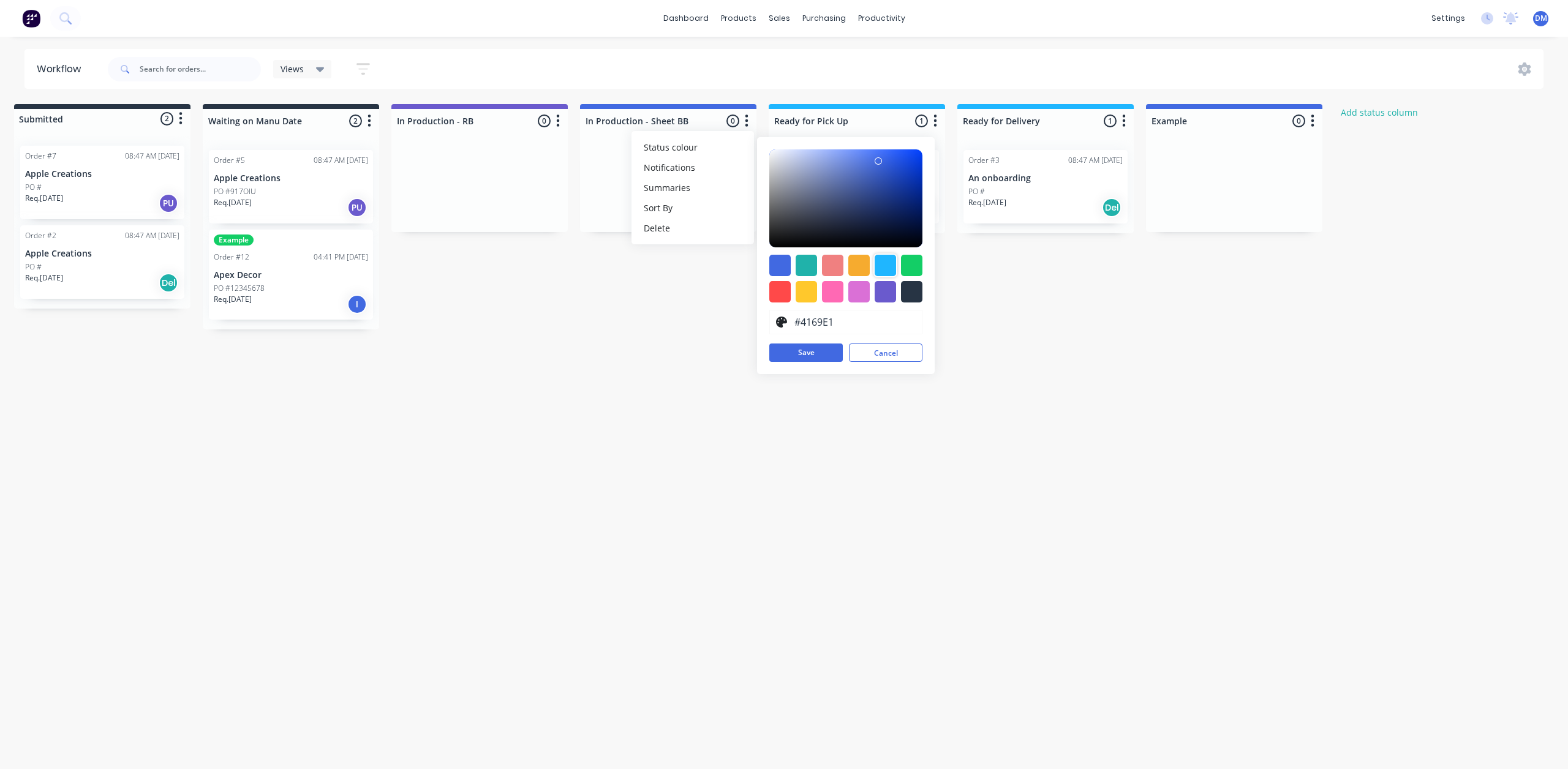
click at [881, 270] on div at bounding box center [885, 265] width 22 height 22
type input "#1FB6FF"
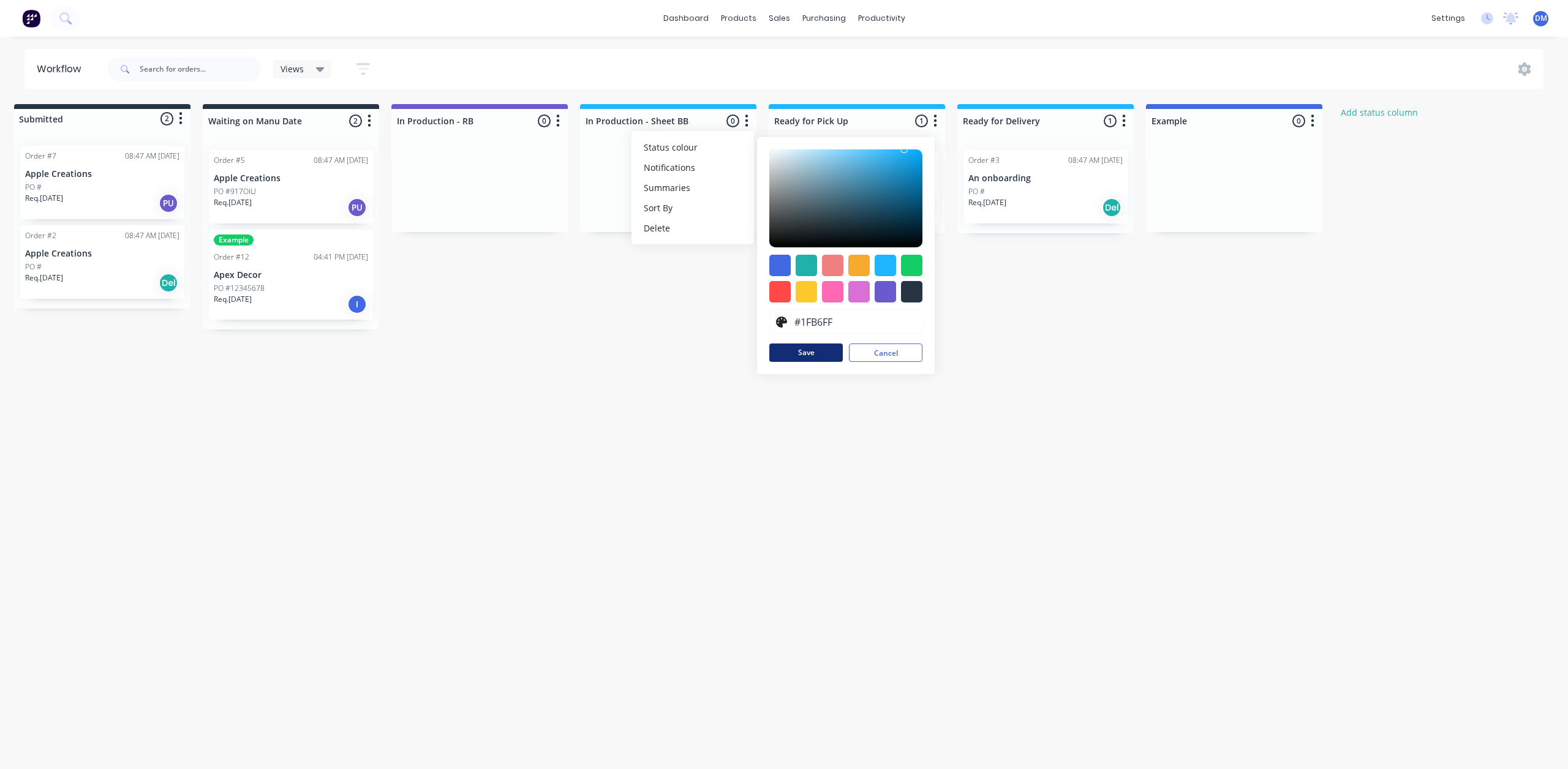
click at [815, 358] on button "Save" at bounding box center [806, 353] width 74 height 18
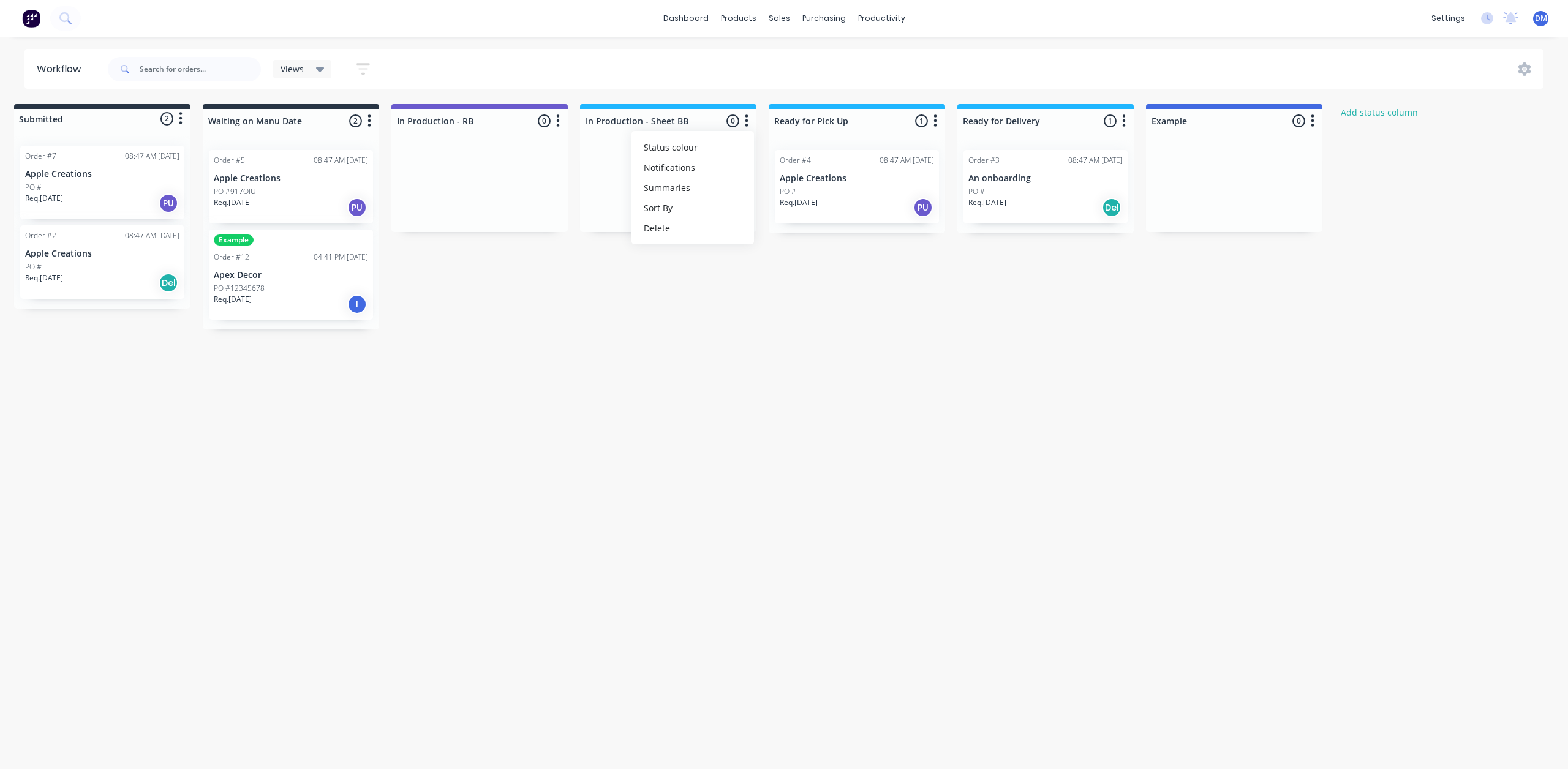
drag, startPoint x: 990, startPoint y: 357, endPoint x: 966, endPoint y: 228, distance: 131.2
click at [990, 355] on div "Workflow Views Save new view None (Default) edit Show/Hide statuses Show line i…" at bounding box center [772, 397] width 1568 height 695
click at [938, 118] on button "button" at bounding box center [935, 121] width 15 height 15
click at [878, 153] on span "Status colour" at bounding box center [859, 147] width 54 height 13
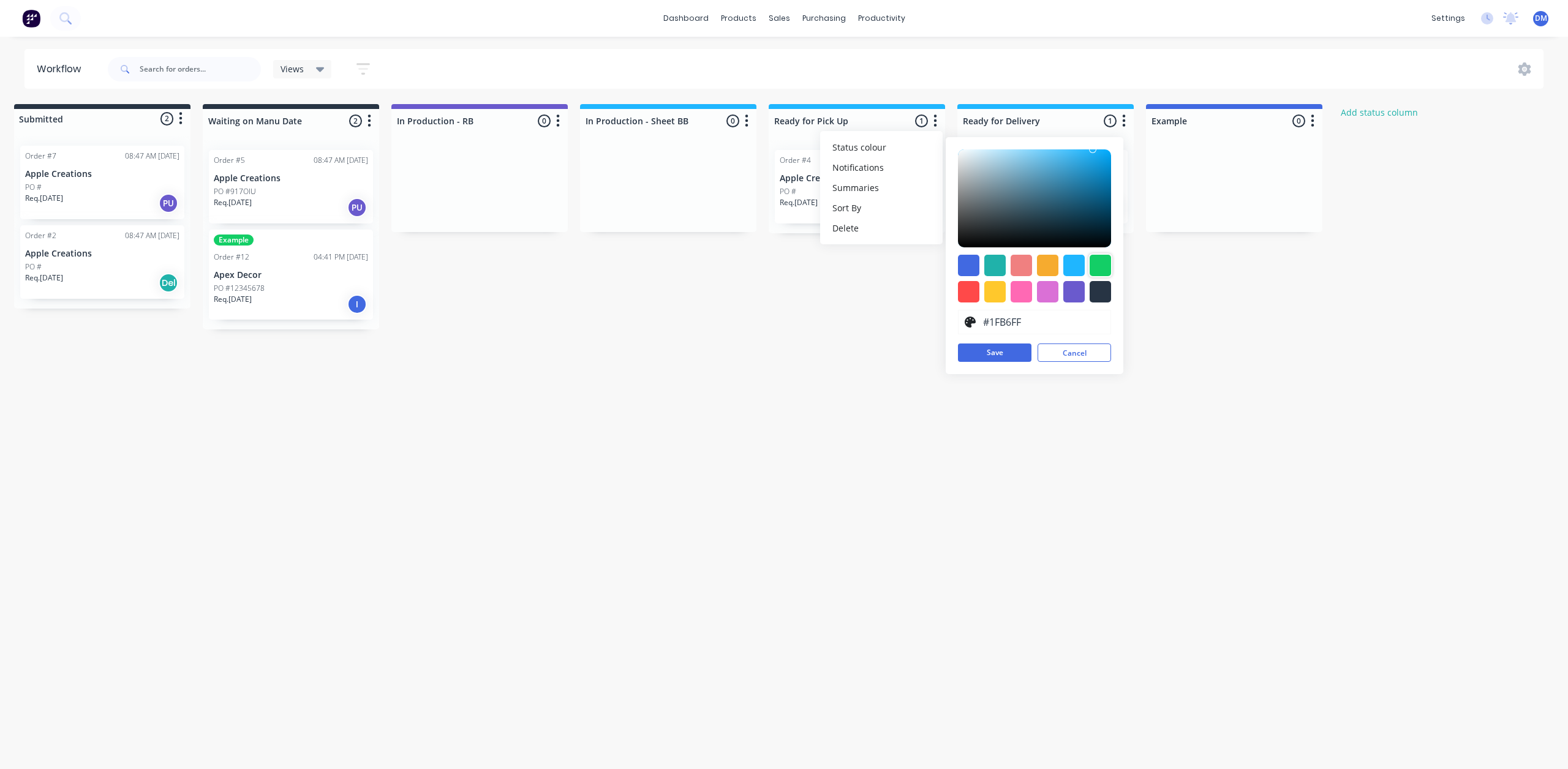
click at [1102, 264] on div at bounding box center [1100, 265] width 22 height 22
click at [971, 296] on div at bounding box center [968, 292] width 22 height 22
type input "#FF4949"
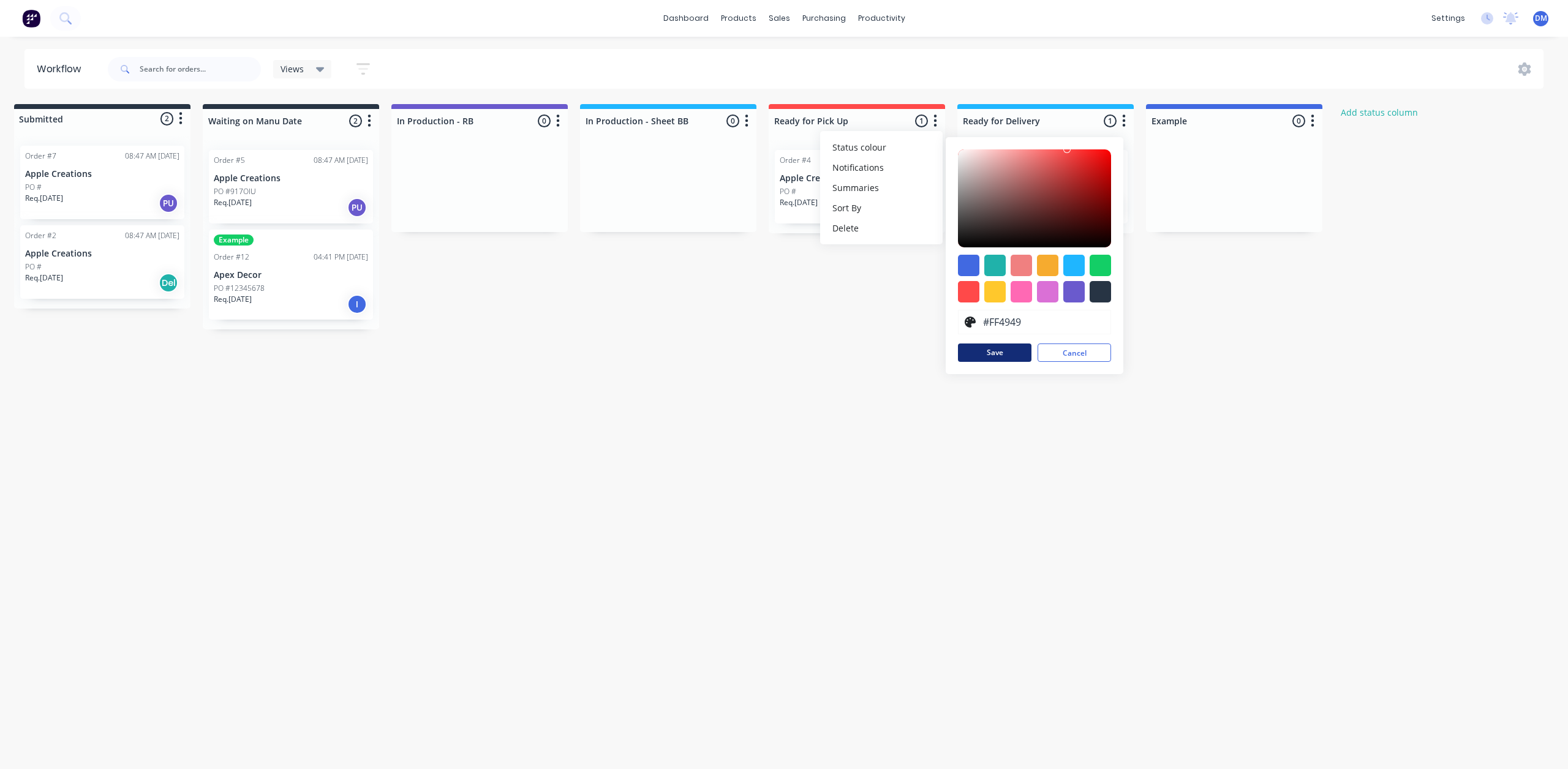
click at [994, 360] on button "Save" at bounding box center [994, 353] width 74 height 18
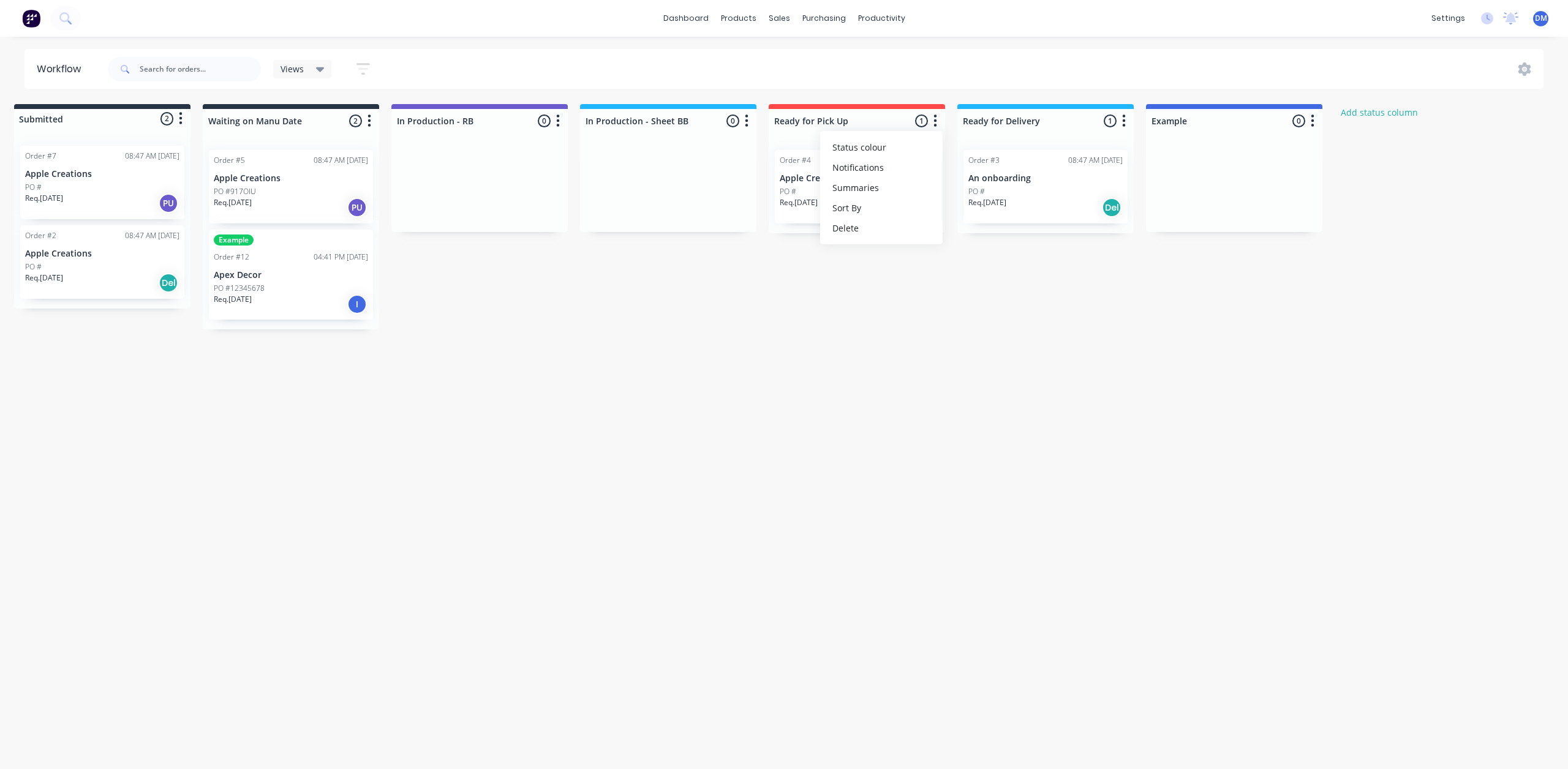
click at [1126, 121] on icon "button" at bounding box center [1123, 121] width 4 height 15
click at [1053, 153] on span "Status colour" at bounding box center [1048, 147] width 54 height 13
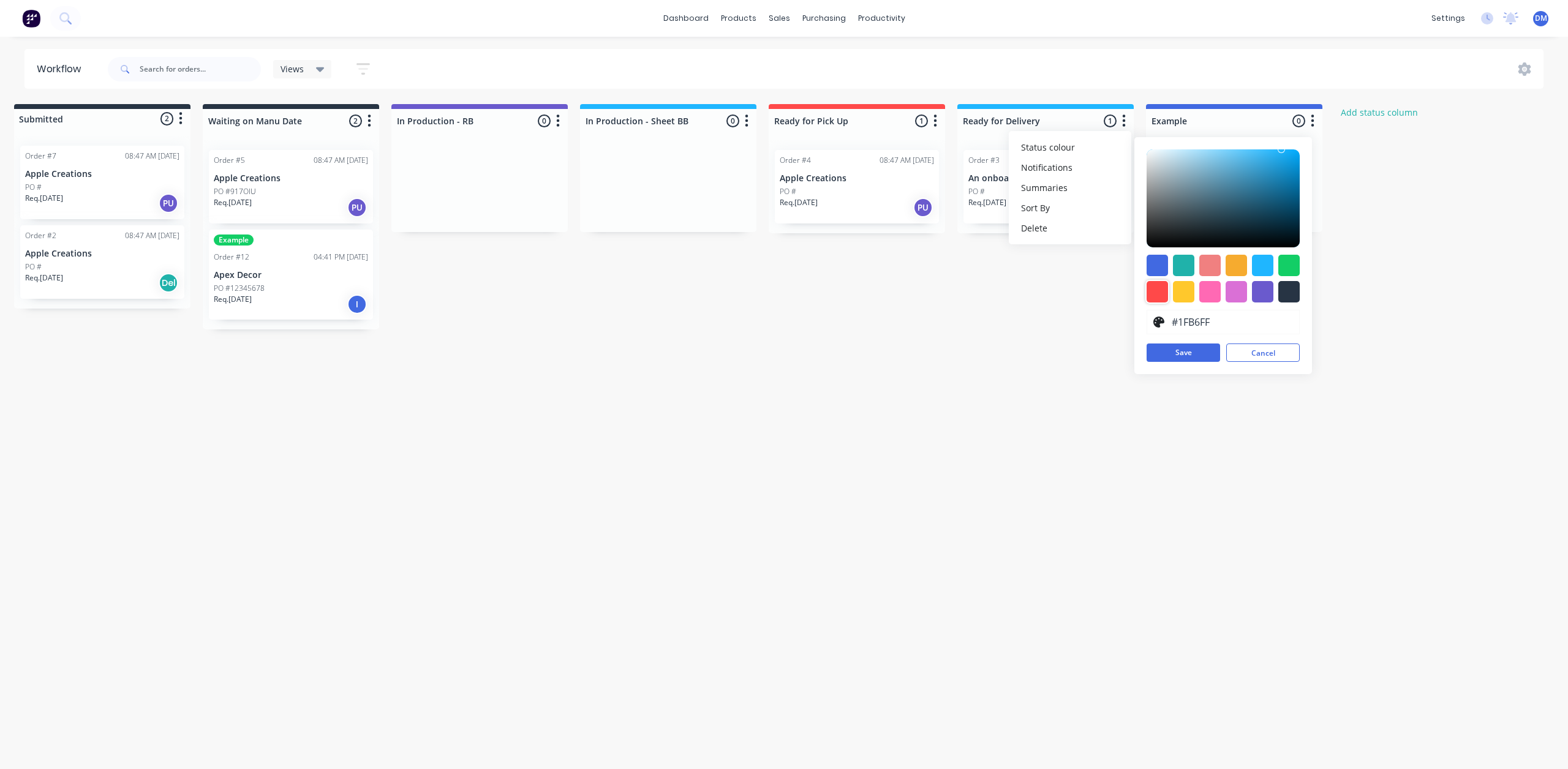
click at [1153, 292] on div at bounding box center [1157, 292] width 22 height 22
type input "#FF4949"
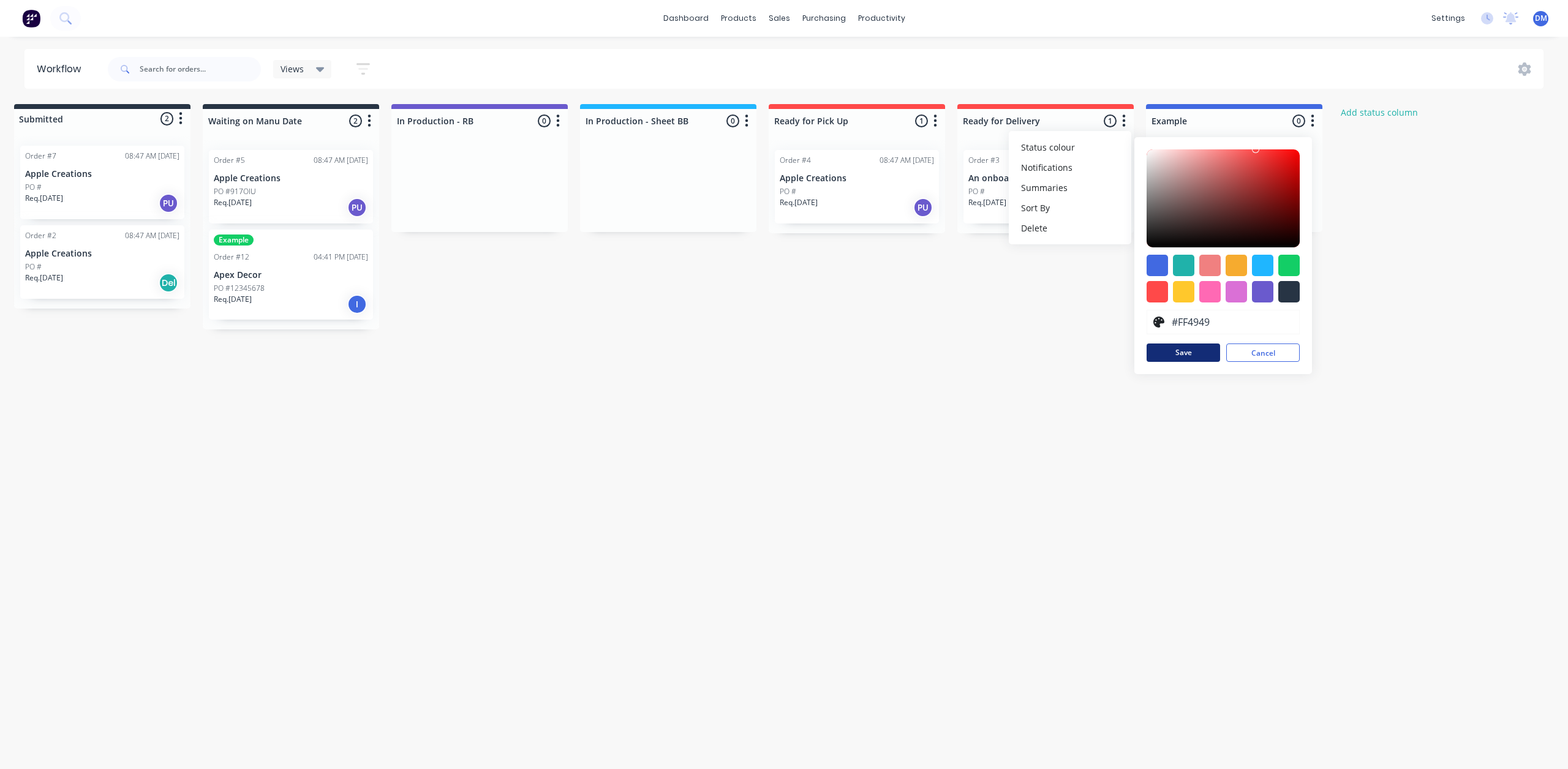
click at [1175, 356] on button "Save" at bounding box center [1183, 353] width 74 height 18
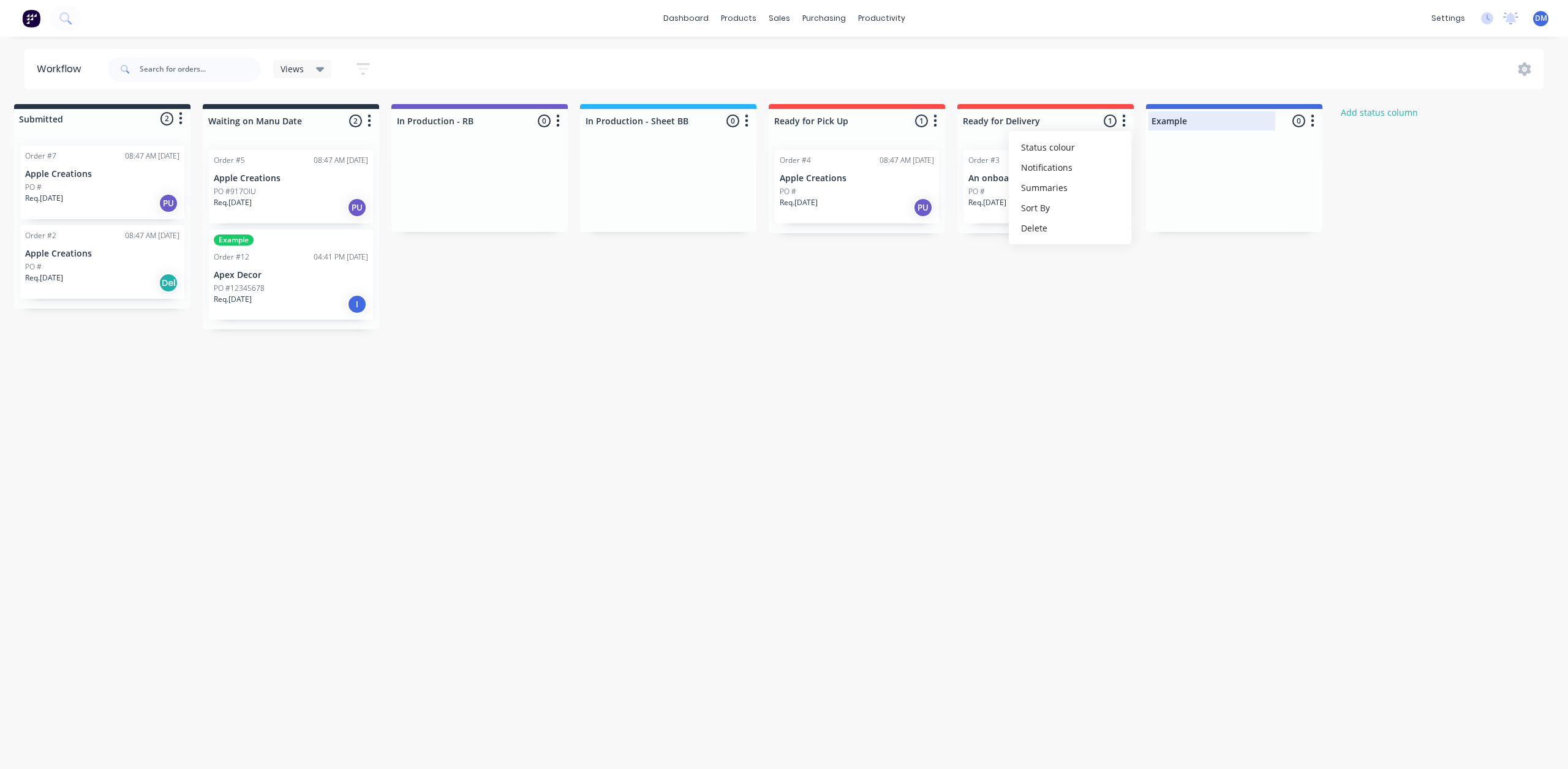
click at [1260, 109] on div at bounding box center [1234, 121] width 177 height 24
click at [1202, 122] on input "Example" at bounding box center [1212, 121] width 121 height 13
type input "In Production - Tube BB"
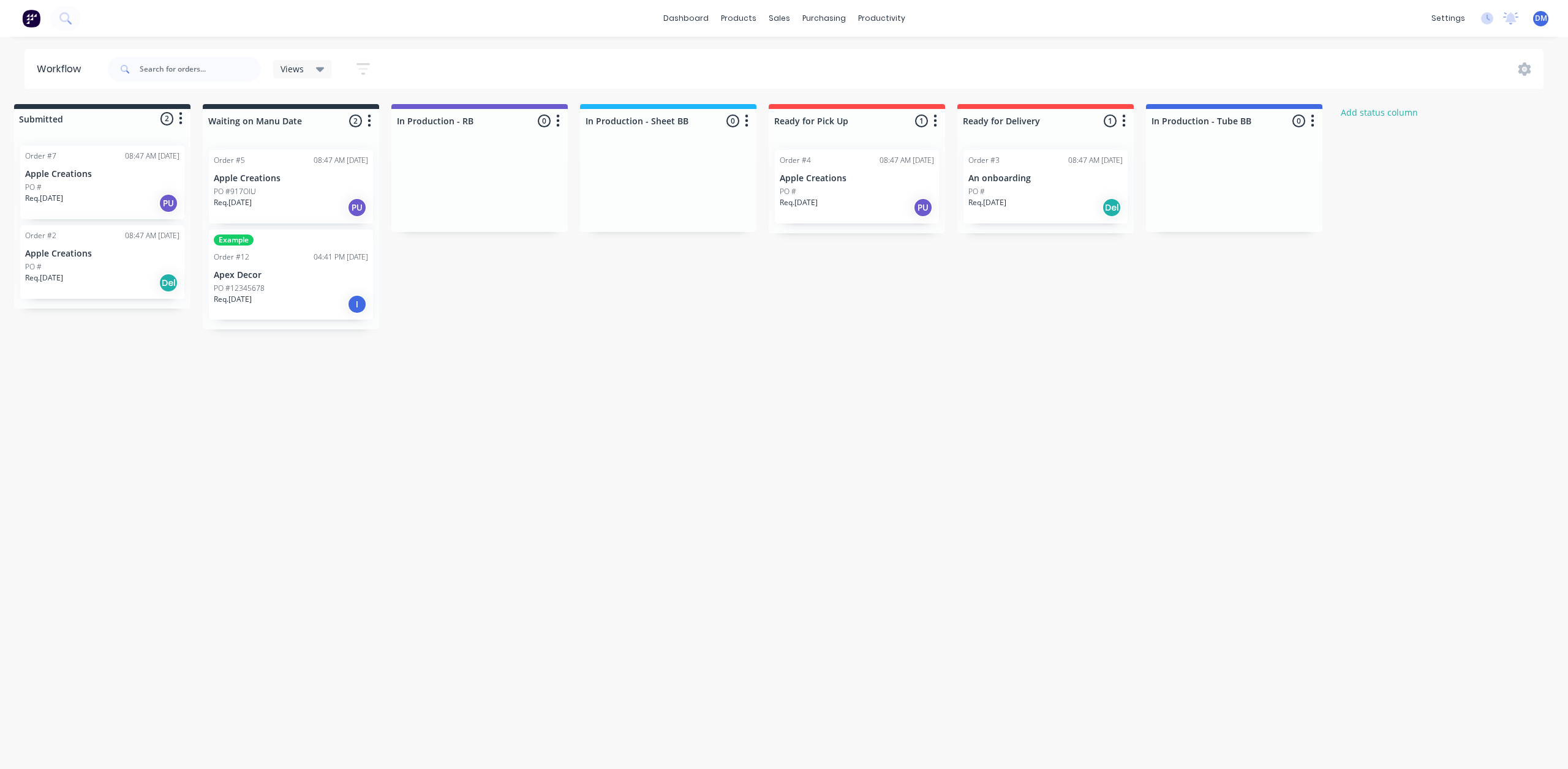
drag, startPoint x: 1283, startPoint y: 404, endPoint x: 1250, endPoint y: 244, distance: 163.4
click at [1284, 404] on div "Workflow Views Save new view None (Default) edit Show/Hide statuses Show line i…" at bounding box center [772, 397] width 1568 height 695
click at [1314, 119] on icon "button" at bounding box center [1312, 121] width 4 height 15
click at [1264, 149] on button "Status colour" at bounding box center [1259, 147] width 123 height 20
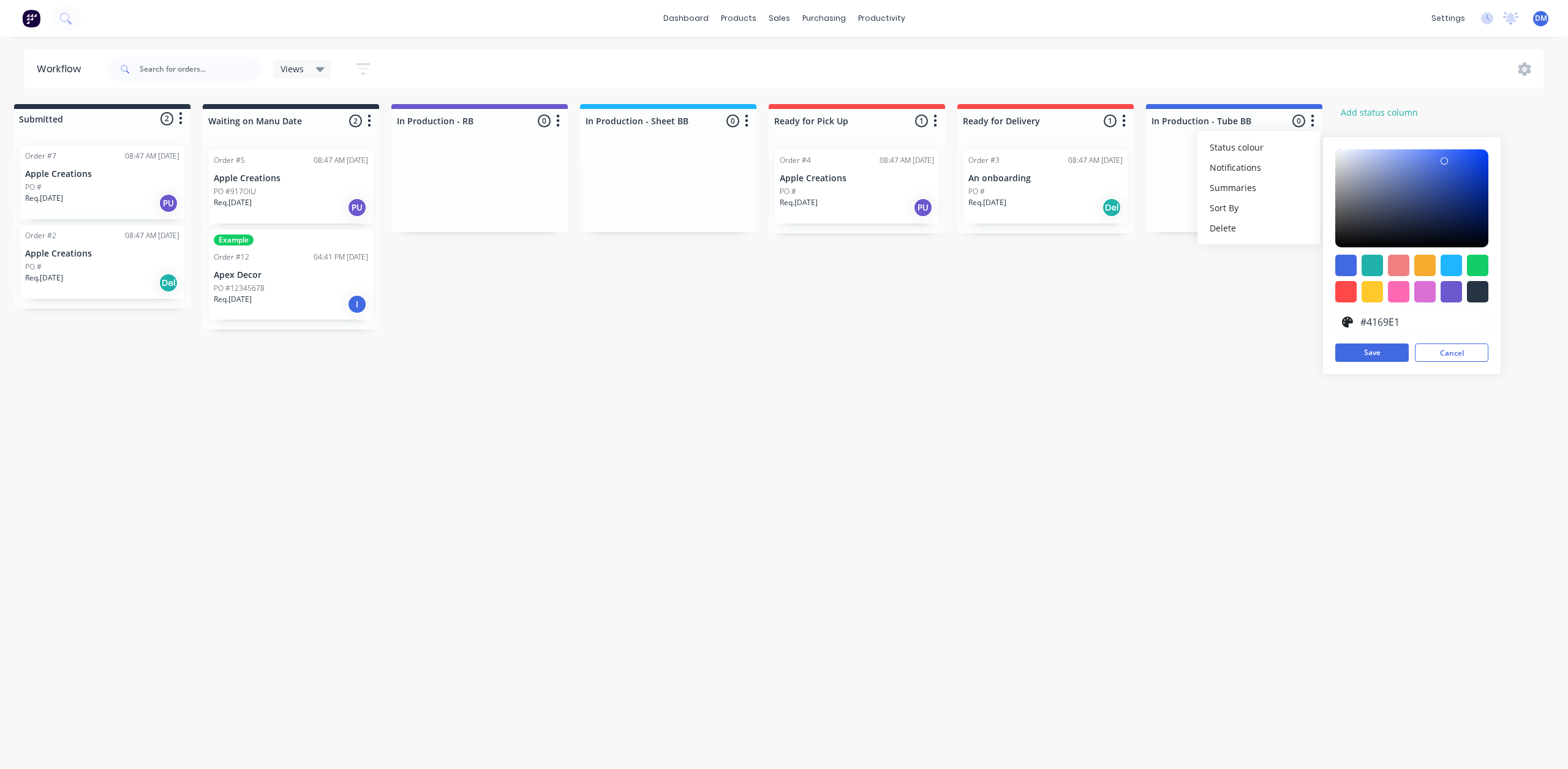
click at [1450, 260] on div at bounding box center [1451, 265] width 22 height 22
type input "#1FB6FF"
click at [1381, 360] on button "Save" at bounding box center [1372, 353] width 74 height 18
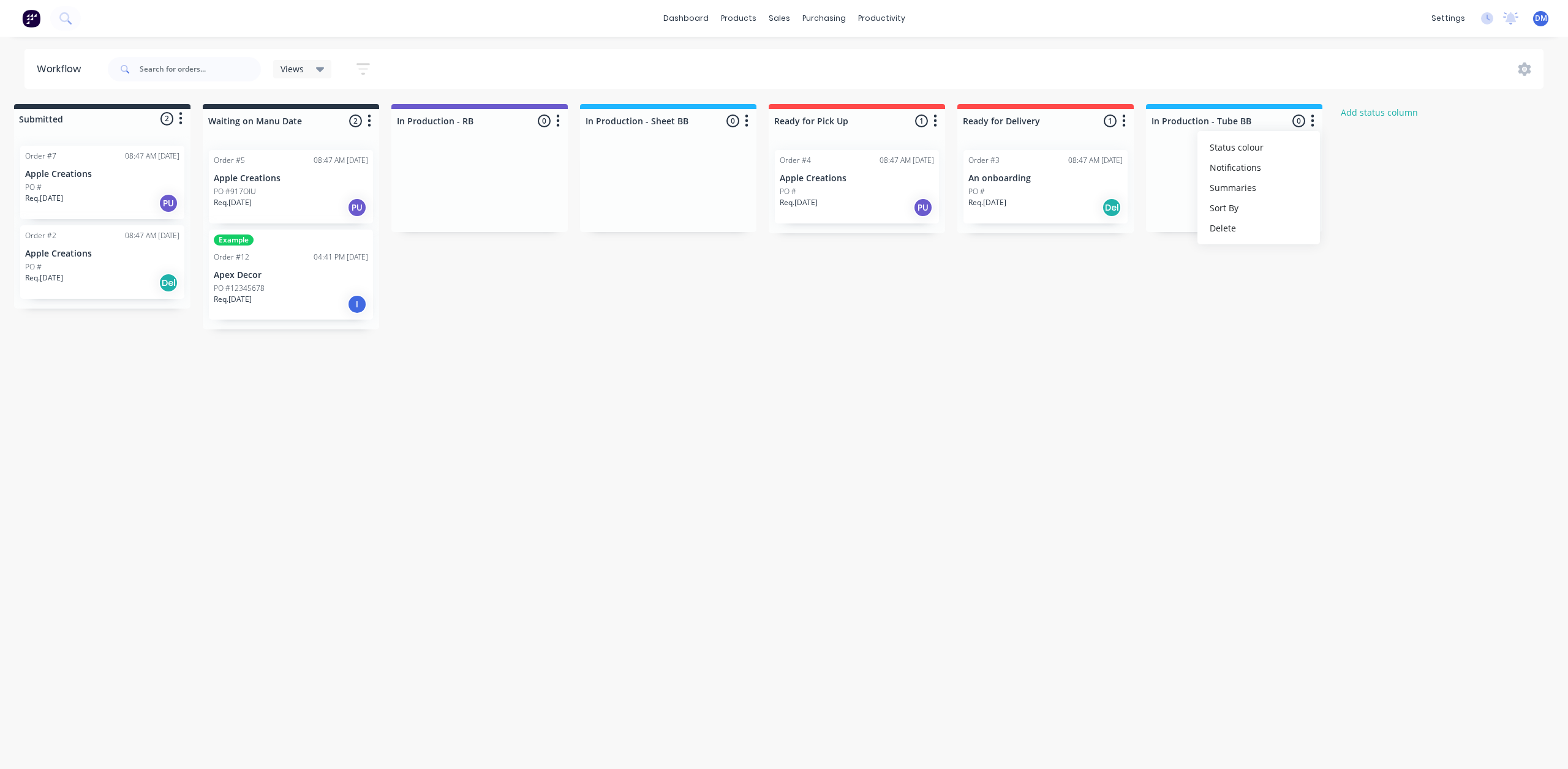
scroll to position [0, 17]
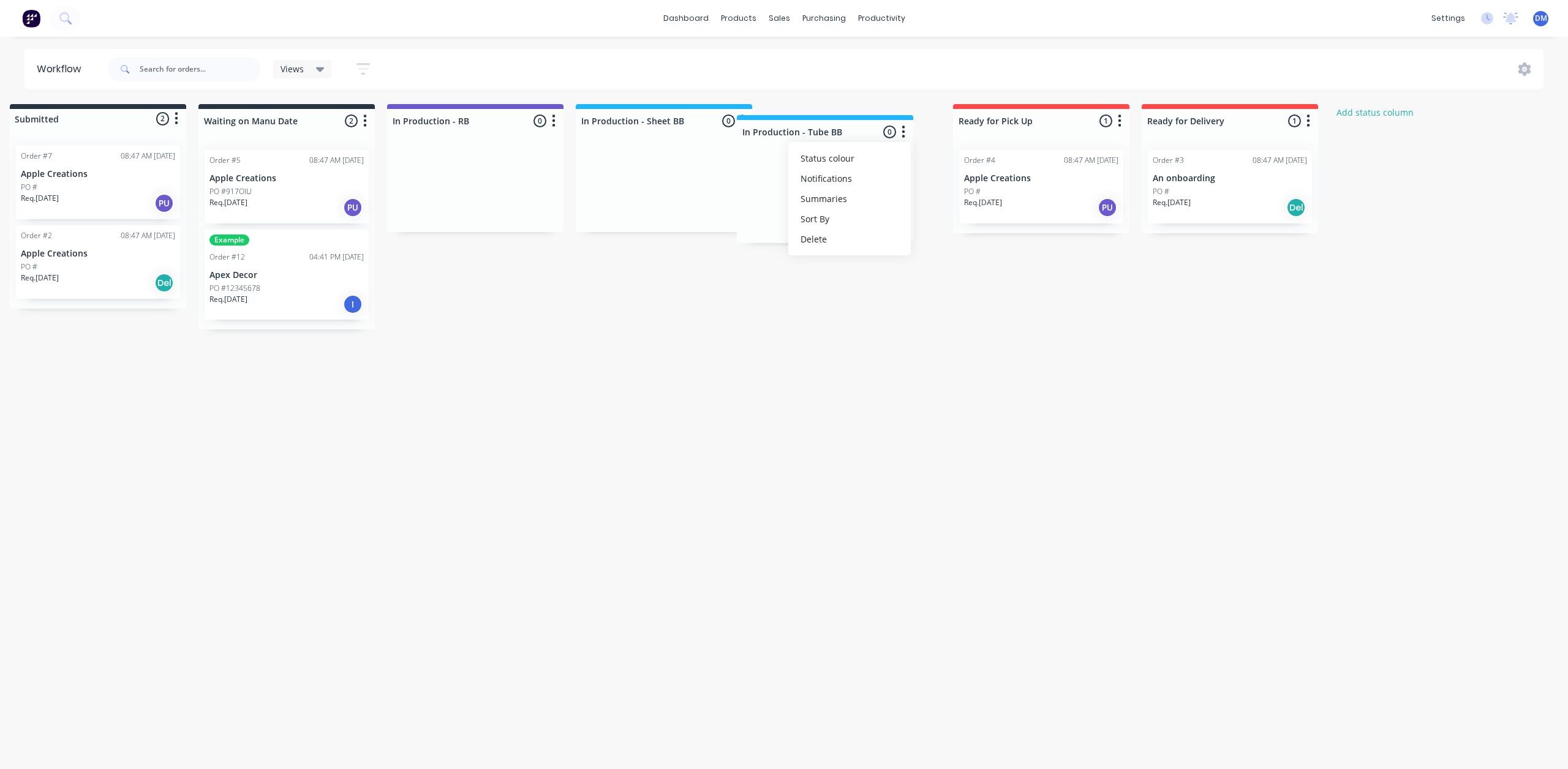
drag, startPoint x: 1282, startPoint y: 109, endPoint x: 867, endPoint y: 121, distance: 415.2
click at [867, 121] on div "Submitted 2 Status colour #273444 hex #273444 Save Cancel Summaries Total order…" at bounding box center [818, 216] width 1687 height 225
click at [1381, 111] on button "Add status column" at bounding box center [1375, 112] width 90 height 17
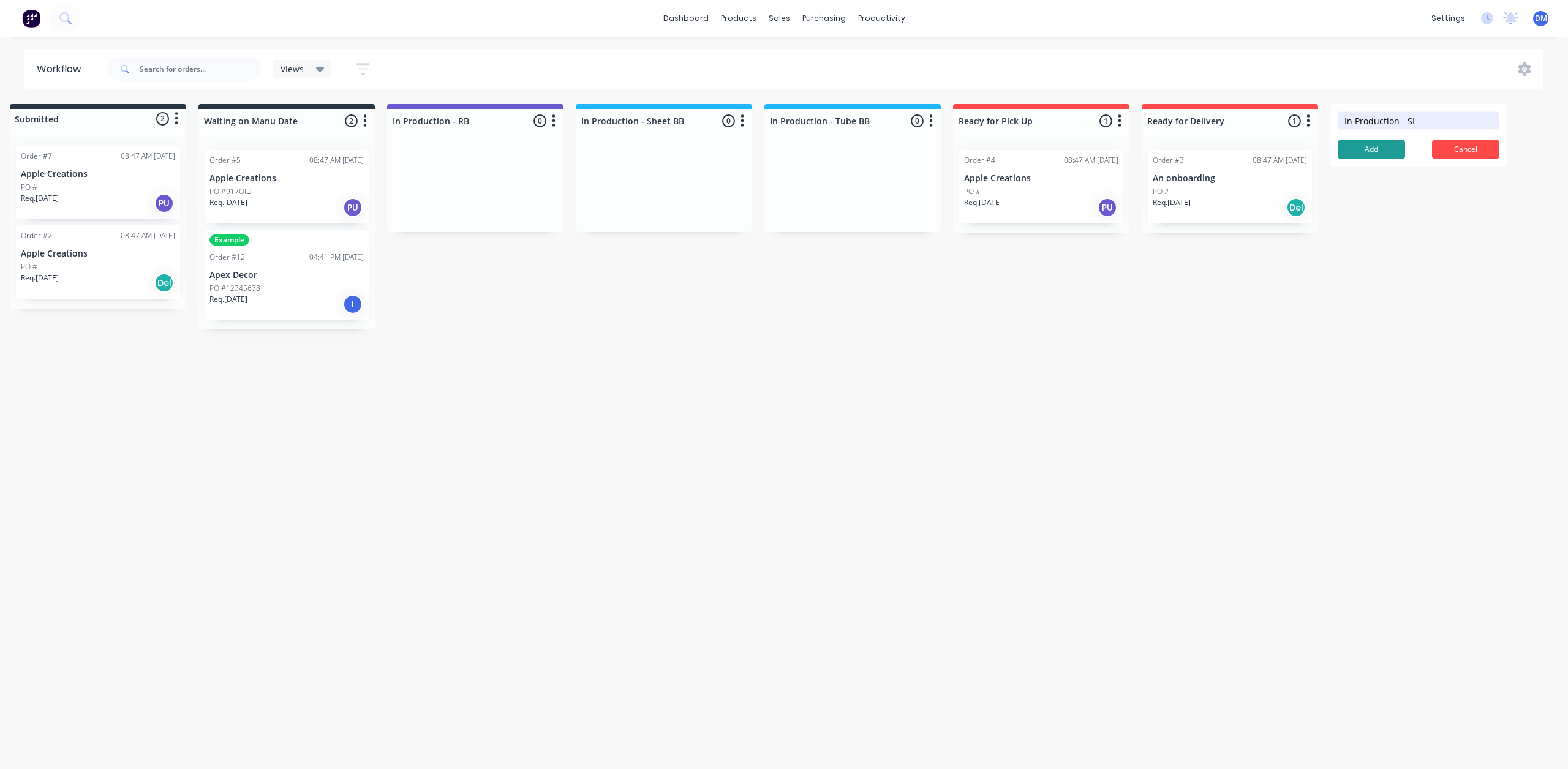
type input "In Production - SL"
click at [1379, 148] on button "Add" at bounding box center [1372, 149] width 67 height 20
click at [1503, 118] on button "button" at bounding box center [1496, 121] width 15 height 15
click at [1430, 154] on button "Status colour" at bounding box center [1442, 147] width 123 height 20
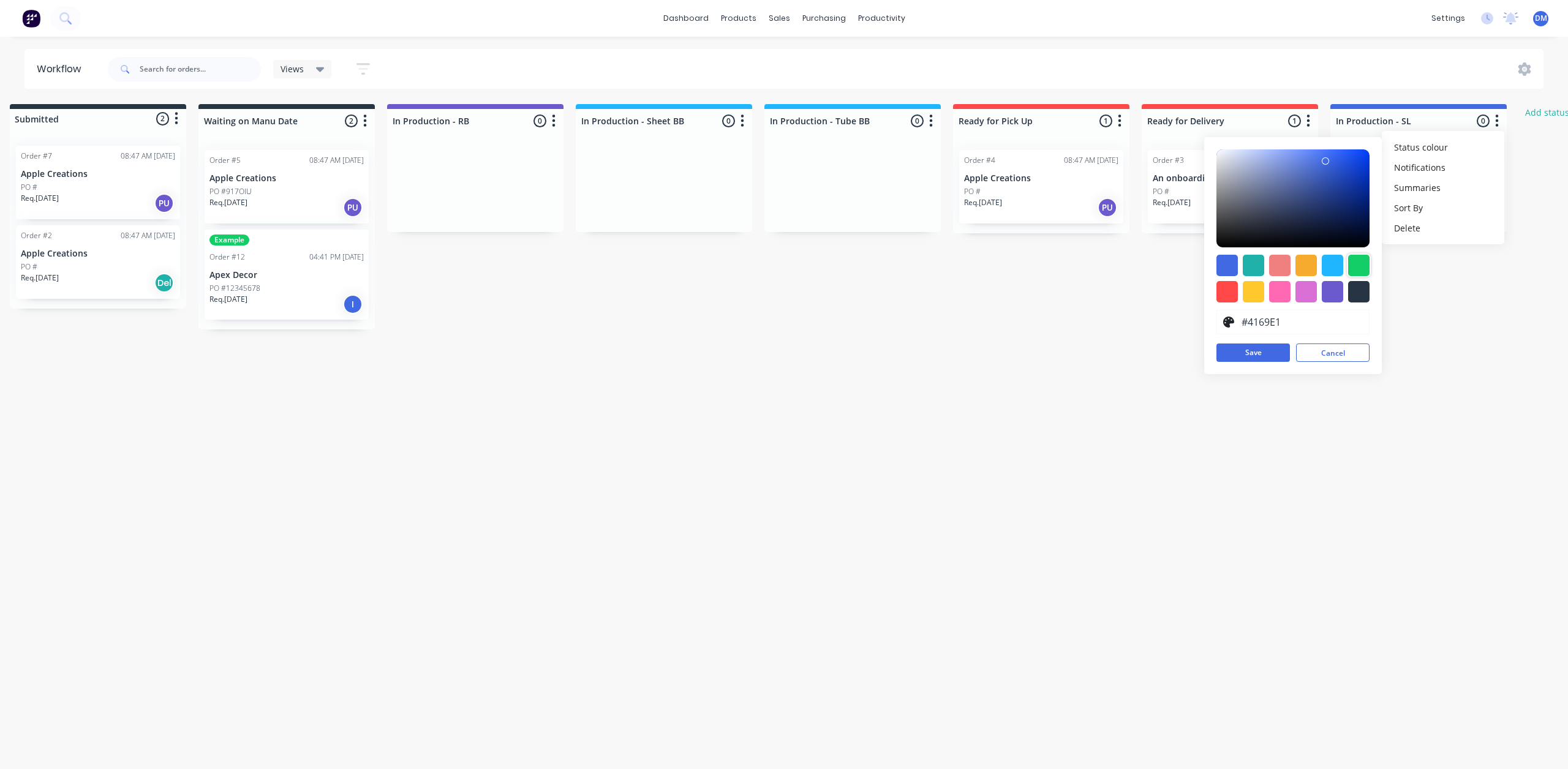
click at [1359, 268] on div at bounding box center [1358, 265] width 22 height 22
type input "#5BCC8C"
drag, startPoint x: 1353, startPoint y: 173, endPoint x: 1301, endPoint y: 169, distance: 52.2
click at [1301, 169] on div at bounding box center [1293, 198] width 153 height 98
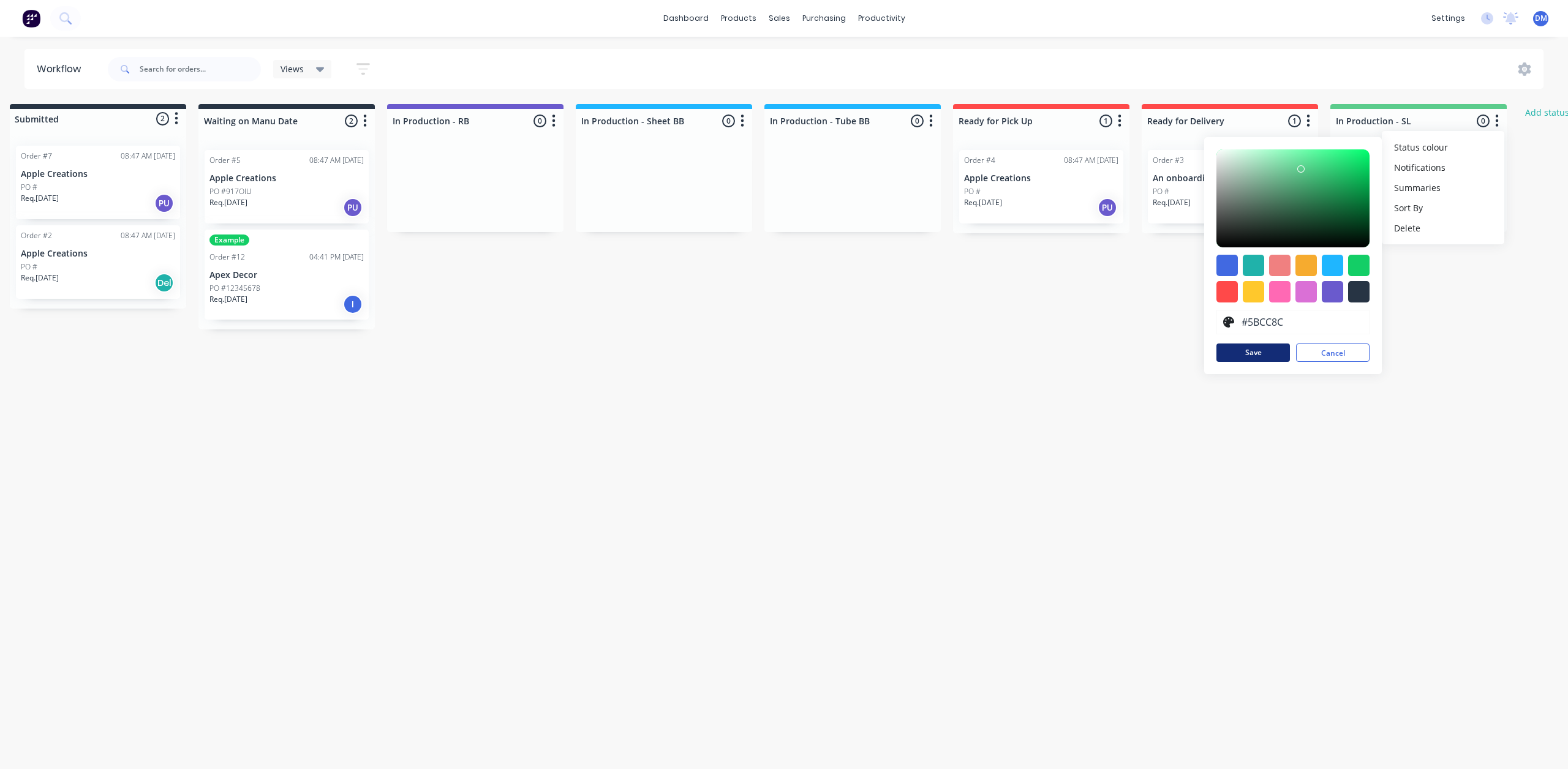
click at [1269, 358] on button "Save" at bounding box center [1253, 353] width 74 height 18
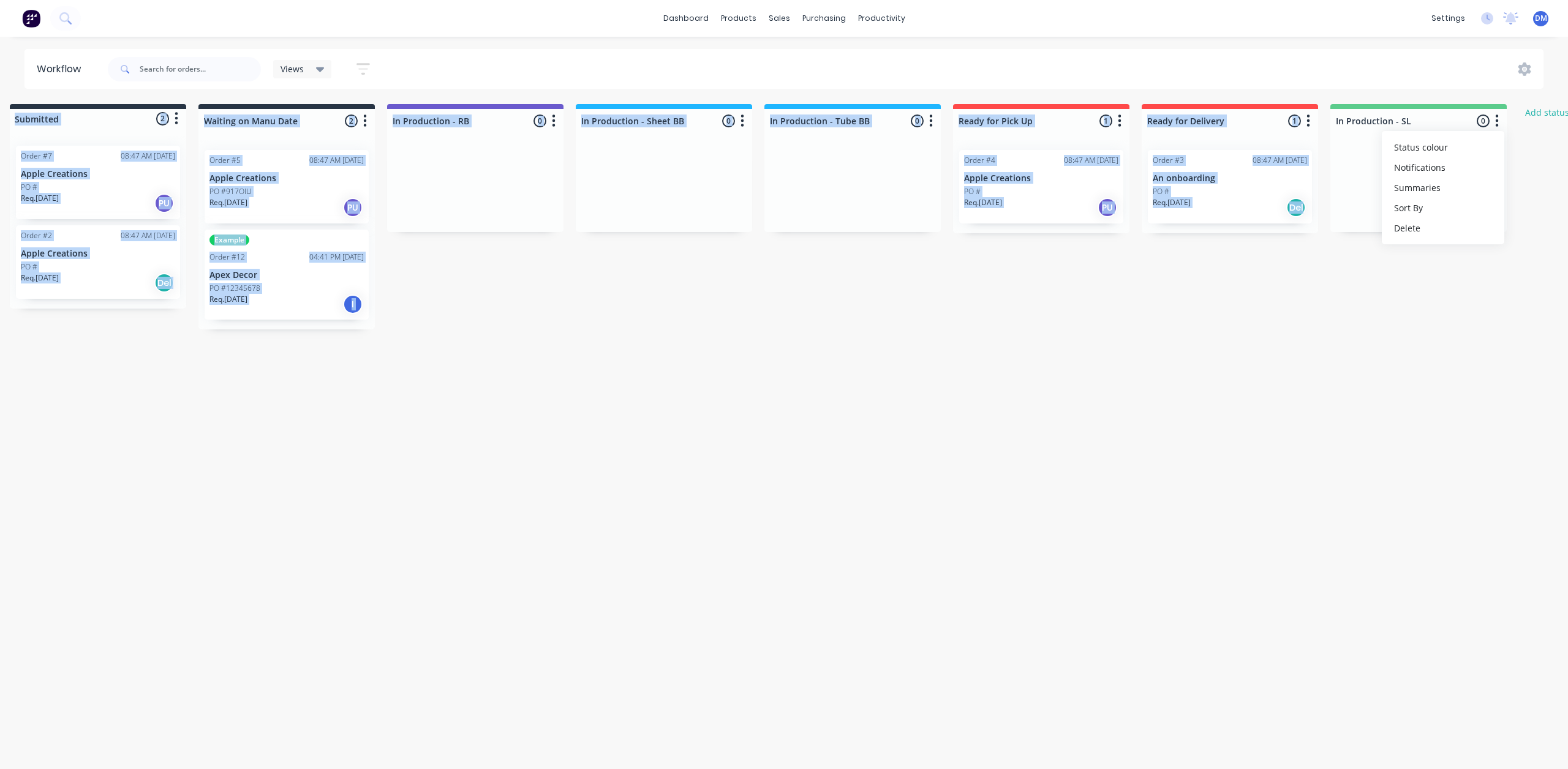
drag, startPoint x: 1456, startPoint y: 107, endPoint x: 1545, endPoint y: 147, distance: 97.6
click at [1370, 101] on div "Workflow Views Save new view None (Default) edit Show/Hide statuses Show line i…" at bounding box center [767, 397] width 1568 height 695
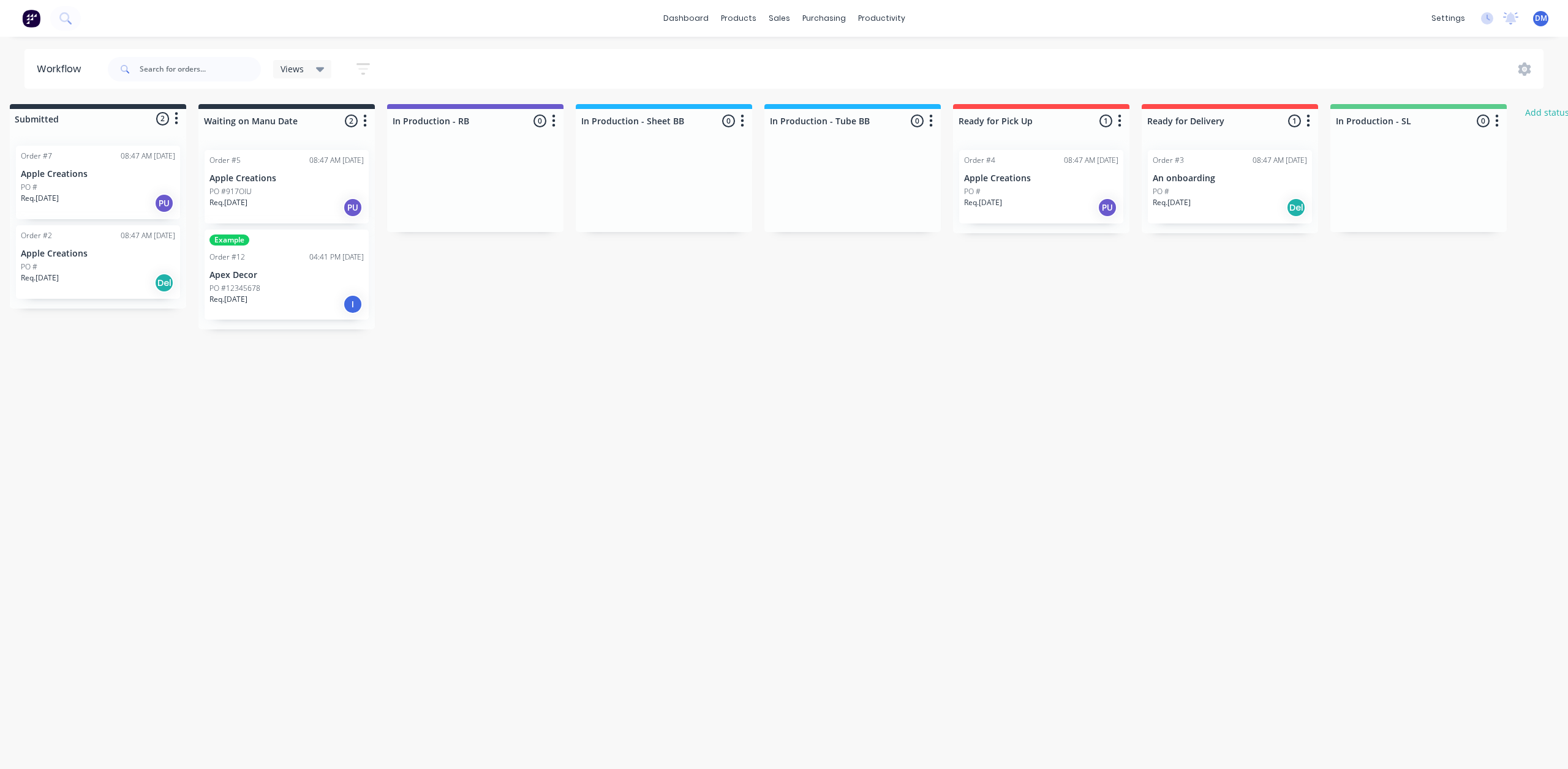
drag, startPoint x: 1355, startPoint y: 428, endPoint x: 1431, endPoint y: 177, distance: 262.3
click at [1358, 414] on div "Workflow Views Save new view None (Default) edit Show/Hide statuses Show line i…" at bounding box center [767, 397] width 1568 height 695
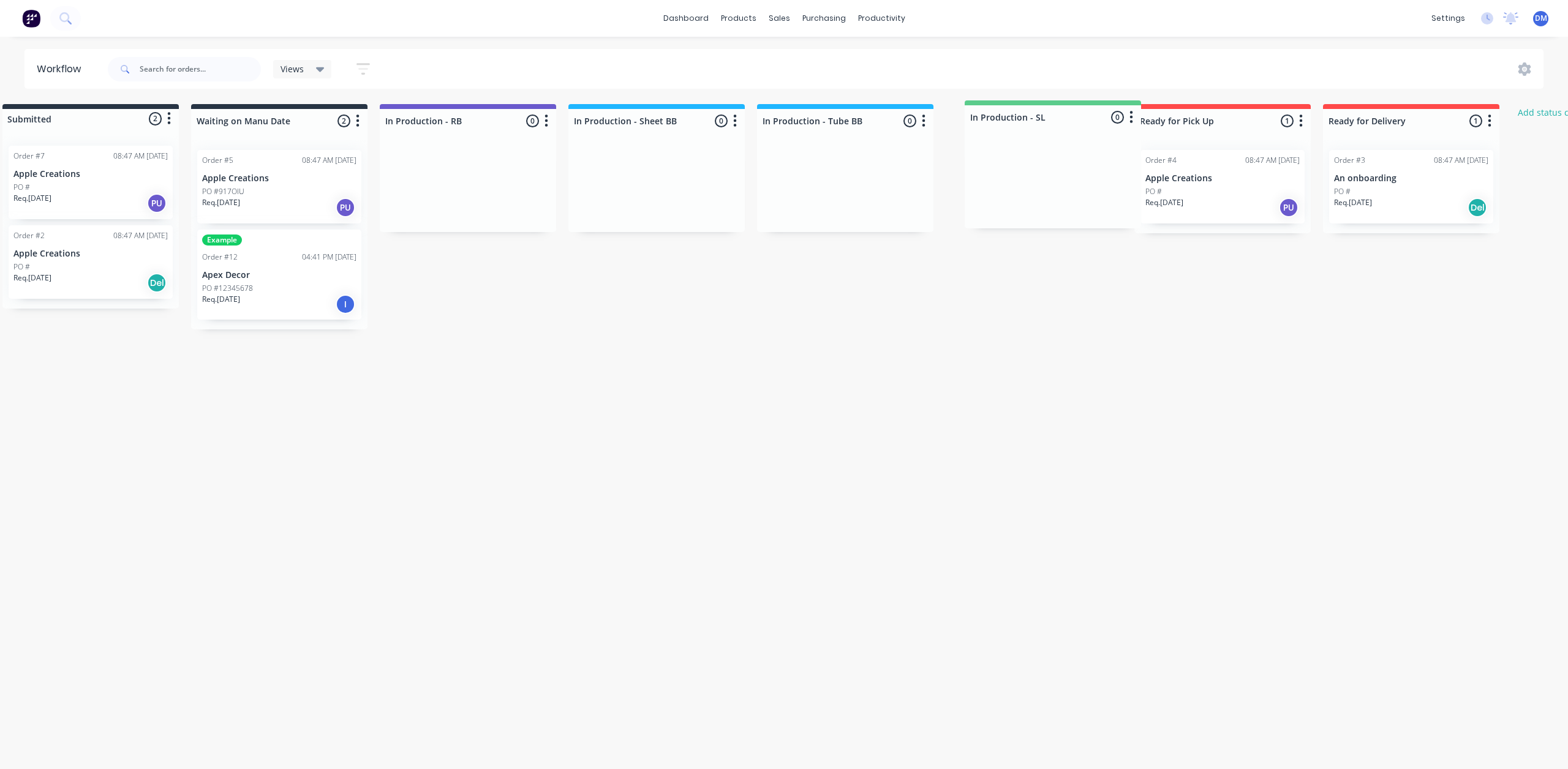
drag, startPoint x: 1471, startPoint y: 114, endPoint x: 1100, endPoint y: 110, distance: 371.0
click at [1100, 110] on div "Submitted 2 Status colour #273444 hex #273444 Save Cancel Summaries Total order…" at bounding box center [900, 216] width 1865 height 225
click at [1021, 369] on div "Workflow Views Save new view None (Default) edit Show/Hide statuses Show line i…" at bounding box center [760, 397] width 1568 height 695
click at [903, 432] on div "Workflow Views Save new view None (Default) edit Show/Hide statuses Show line i…" at bounding box center [760, 397] width 1568 height 695
click at [1445, 165] on div "08:47 AM [DATE]" at bounding box center [1461, 161] width 55 height 11
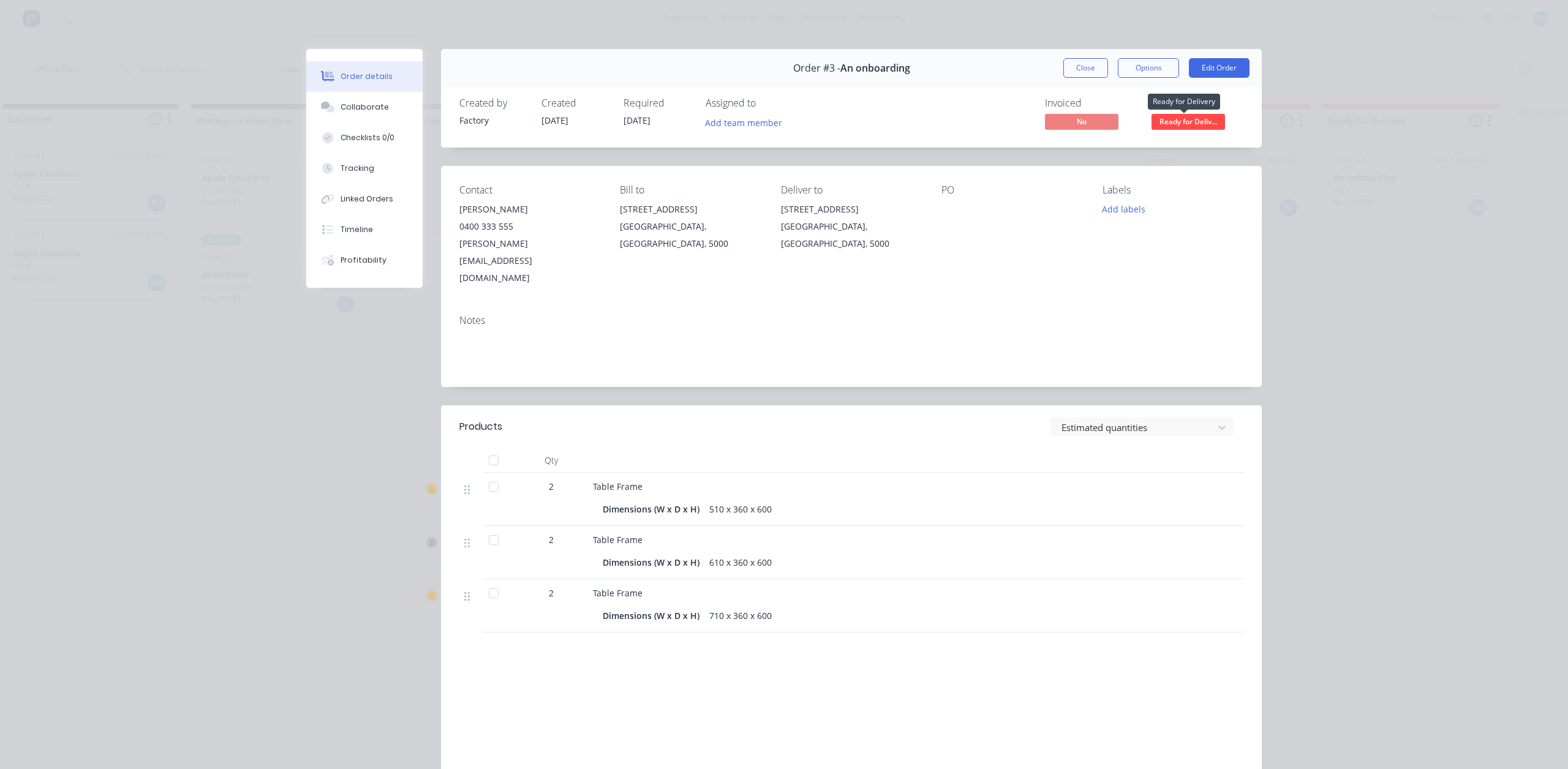
click at [1187, 125] on span "Ready for Deliv..." at bounding box center [1188, 121] width 74 height 15
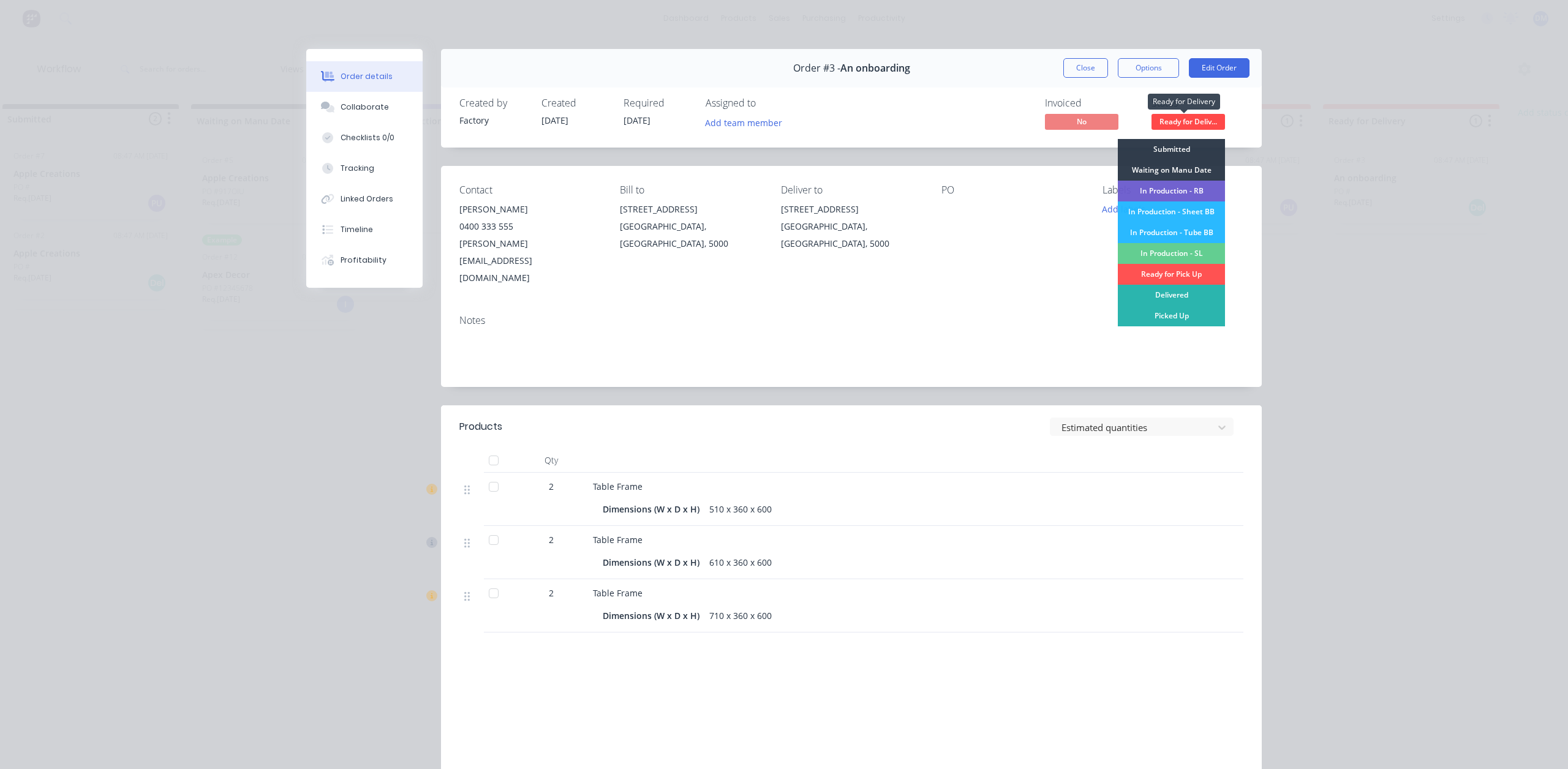
click at [1187, 125] on span "Ready for Deliv..." at bounding box center [1188, 121] width 74 height 15
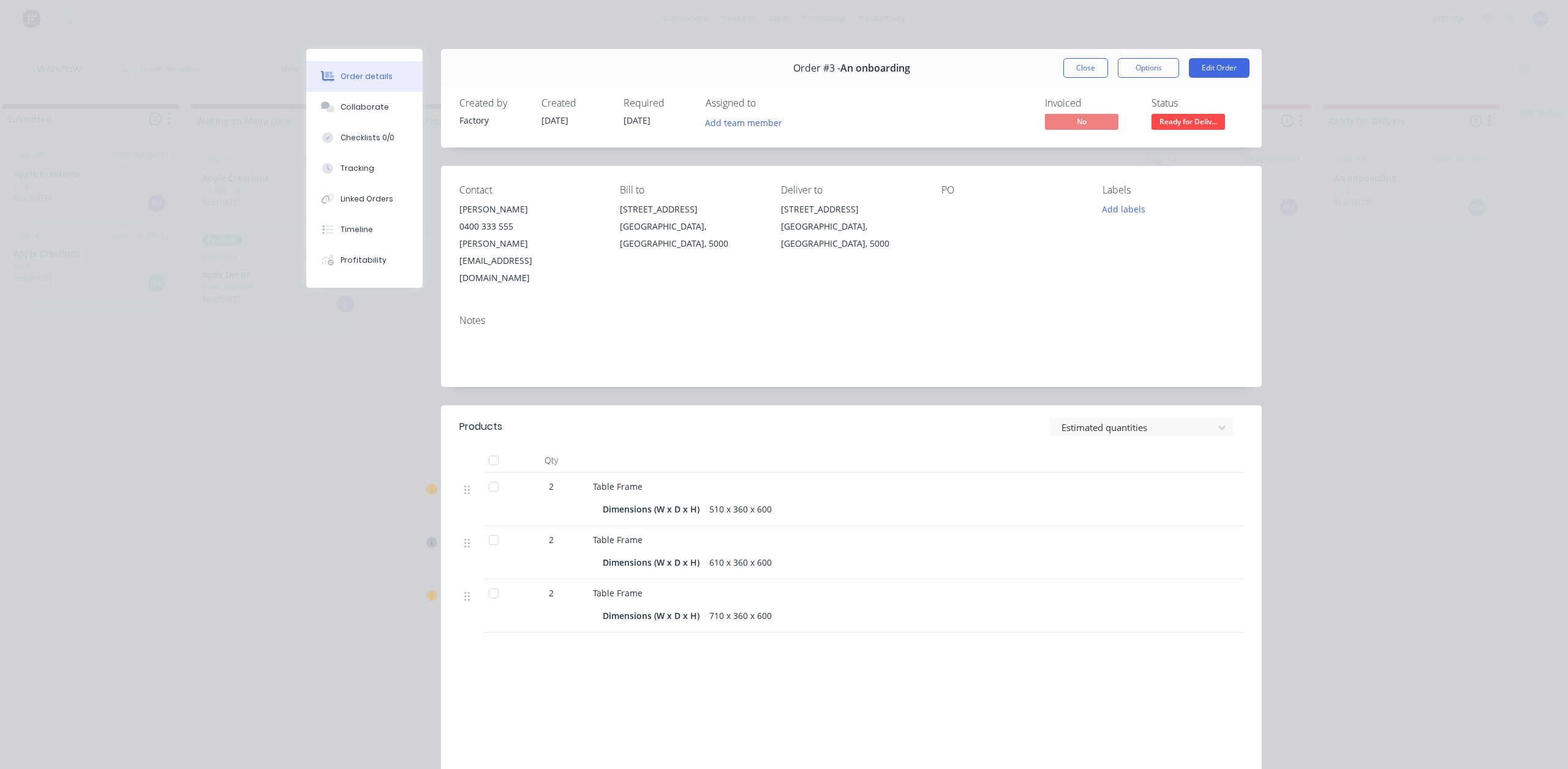
click at [1192, 121] on span "Ready for Deliv..." at bounding box center [1188, 121] width 74 height 15
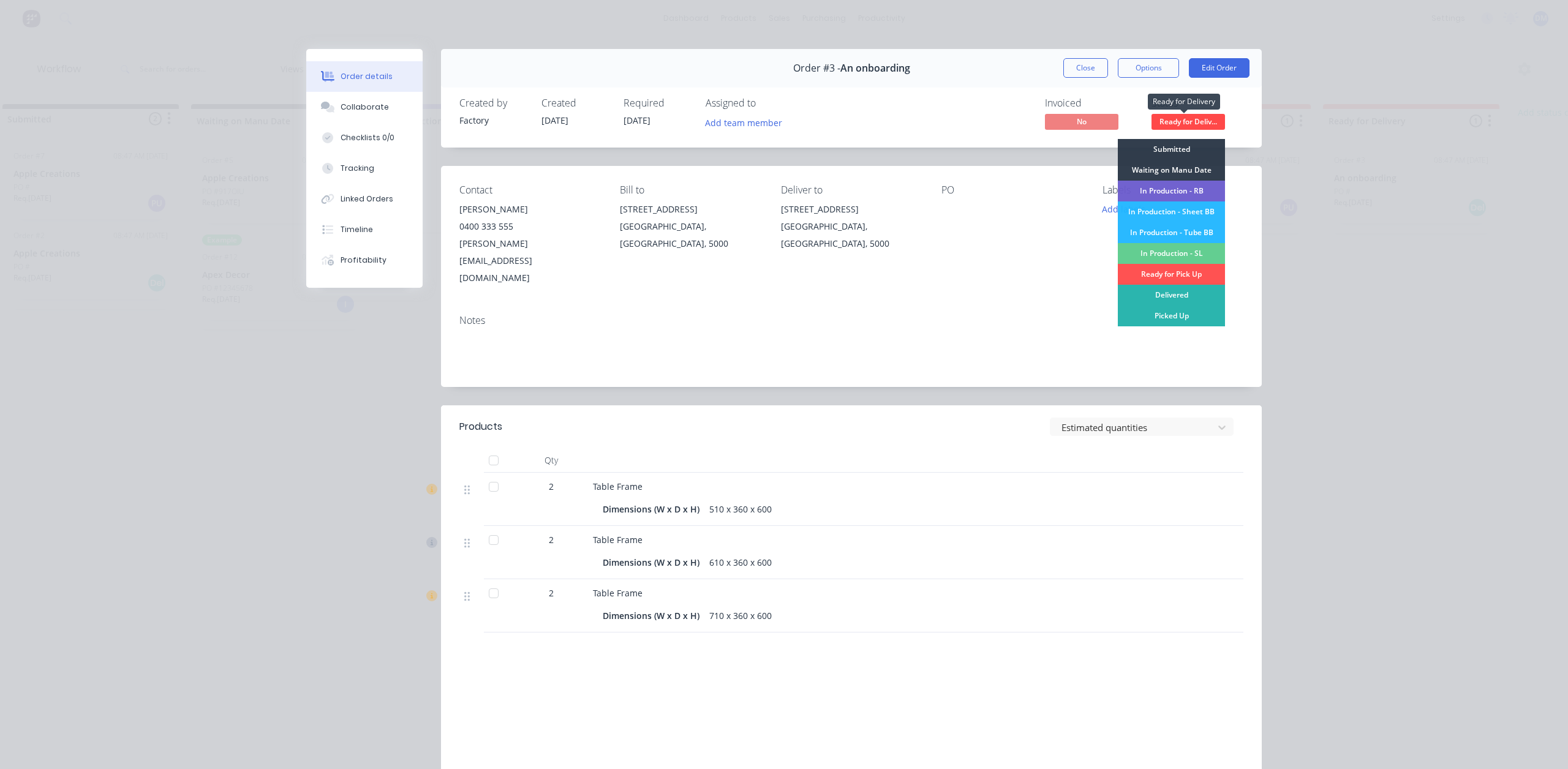
click at [1192, 121] on span "Ready for Deliv..." at bounding box center [1188, 121] width 74 height 15
